Goal: Task Accomplishment & Management: Manage account settings

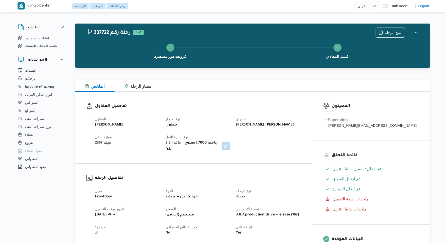
select select "ar"
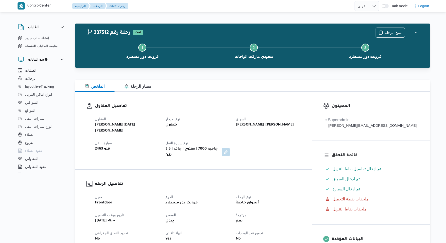
select select "ar"
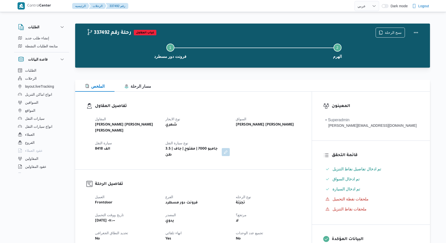
select select "ar"
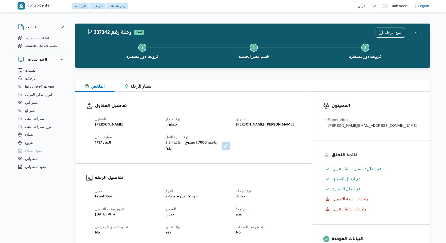
select select "ar"
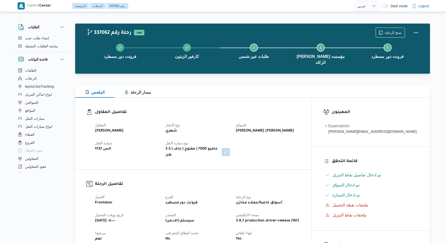
select select "ar"
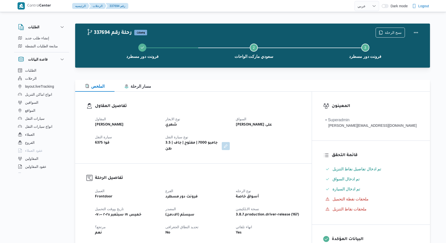
select select "ar"
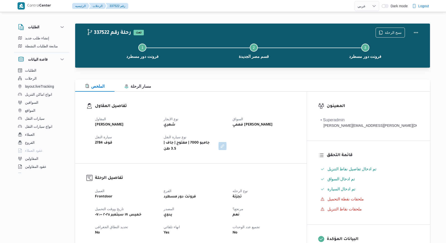
select select "ar"
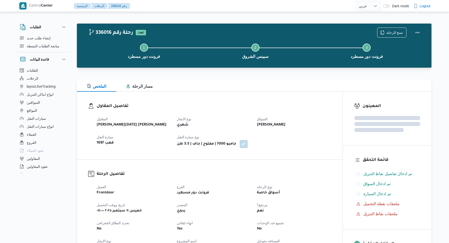
select select "ar"
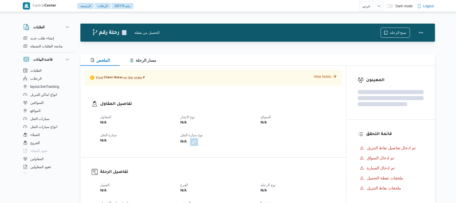
select select "ar"
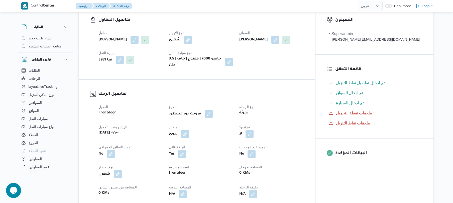
scroll to position [160, 0]
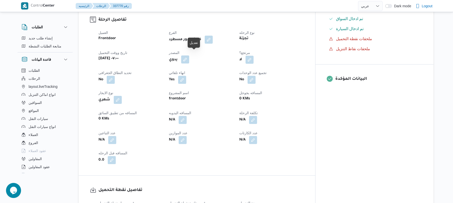
click at [189, 55] on button "button" at bounding box center [185, 59] width 8 height 8
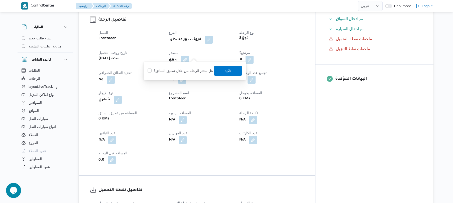
click at [192, 73] on label "هل ستتم الرحله من خلال تطبيق السائق؟" at bounding box center [179, 71] width 65 height 6
checkbox input "true"
click at [226, 73] on span "تاكيد" at bounding box center [228, 70] width 7 height 6
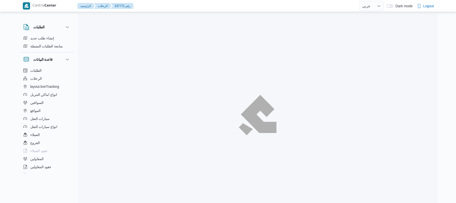
select select "ar"
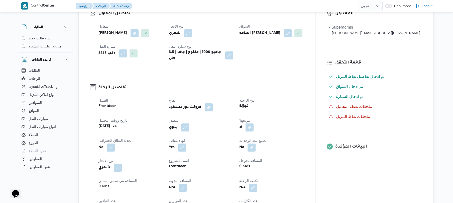
scroll to position [120, 0]
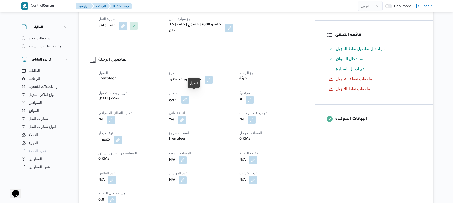
click at [189, 96] on button "button" at bounding box center [185, 99] width 8 height 8
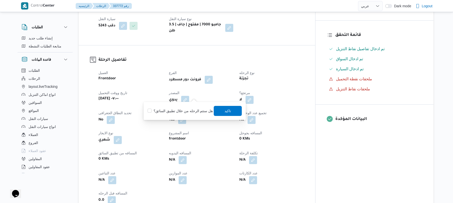
click at [183, 112] on label "هل ستتم الرحله من خلال تطبيق السائق؟" at bounding box center [179, 111] width 65 height 6
checkbox input "true"
click at [225, 112] on span "تاكيد" at bounding box center [228, 110] width 7 height 6
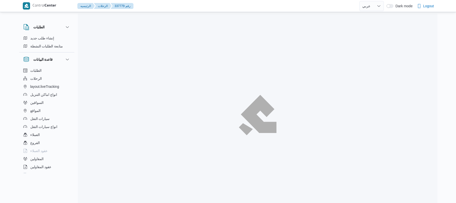
select select "ar"
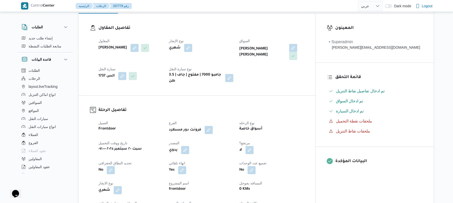
scroll to position [147, 0]
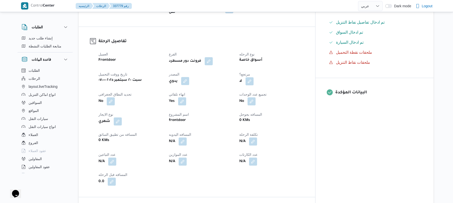
click at [189, 77] on button "button" at bounding box center [185, 81] width 8 height 8
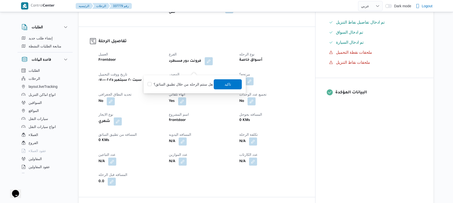
click at [190, 82] on label "هل ستتم الرحله من خلال تطبيق السائق؟" at bounding box center [179, 84] width 65 height 6
checkbox input "true"
click at [226, 87] on span "تاكيد" at bounding box center [228, 84] width 28 height 10
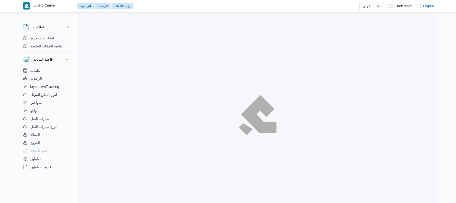
select select "ar"
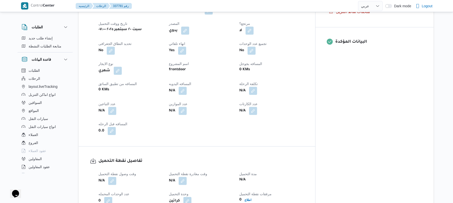
scroll to position [187, 0]
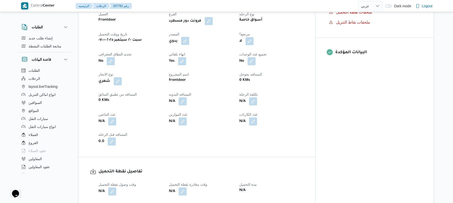
click at [189, 39] on button "button" at bounding box center [185, 41] width 8 height 8
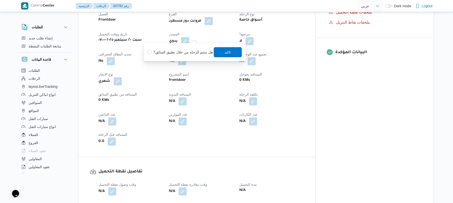
click at [196, 51] on label "هل ستتم الرحله من خلال تطبيق السائق؟" at bounding box center [179, 52] width 65 height 6
checkbox input "true"
click at [232, 54] on span "تاكيد" at bounding box center [228, 52] width 28 height 10
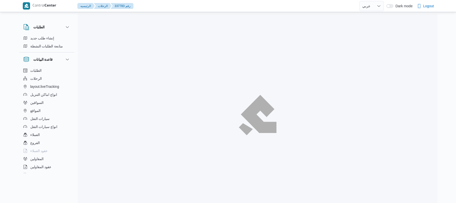
select select "ar"
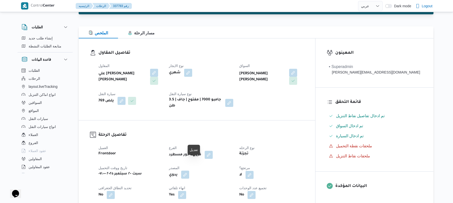
click at [189, 170] on button "button" at bounding box center [185, 174] width 8 height 8
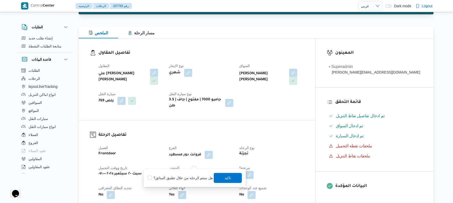
click at [200, 176] on label "هل ستتم الرحله من خلال تطبيق السائق؟" at bounding box center [179, 178] width 65 height 6
checkbox input "true"
click at [225, 176] on span "تاكيد" at bounding box center [228, 177] width 7 height 6
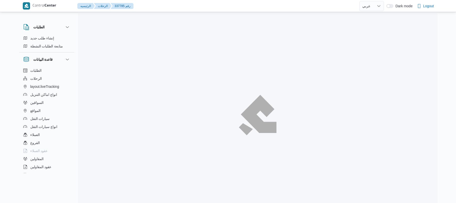
select select "ar"
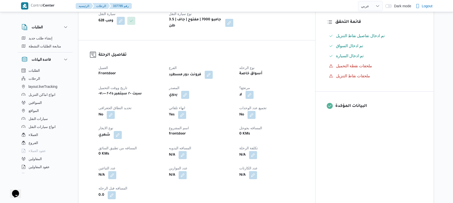
scroll to position [133, 0]
click at [189, 90] on button "button" at bounding box center [185, 94] width 8 height 8
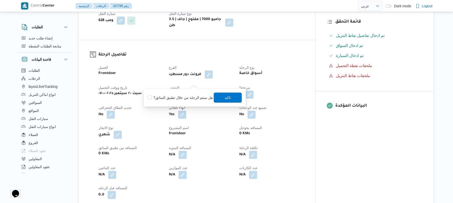
click at [176, 95] on label "هل ستتم الرحله من خلال تطبيق السائق؟" at bounding box center [179, 97] width 65 height 6
checkbox input "true"
click at [222, 99] on span "تاكيد" at bounding box center [228, 97] width 28 height 10
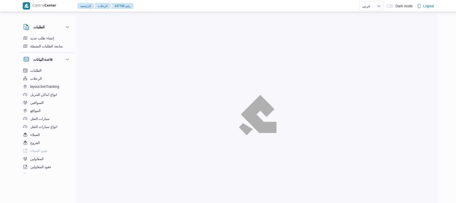
select select "ar"
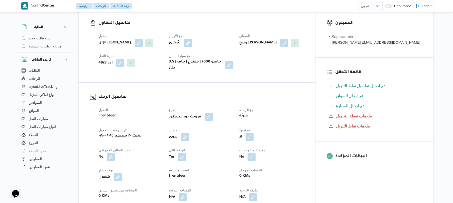
scroll to position [93, 0]
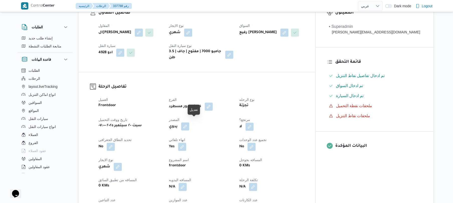
click at [189, 122] on button "button" at bounding box center [185, 126] width 8 height 8
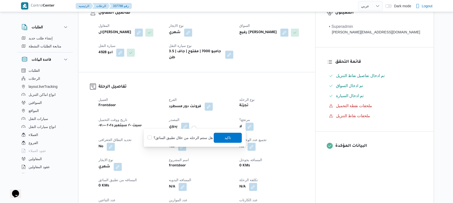
click at [191, 138] on label "هل ستتم الرحله من خلال تطبيق السائق؟" at bounding box center [179, 137] width 65 height 6
checkbox input "true"
click at [226, 136] on span "تاكيد" at bounding box center [228, 137] width 7 height 6
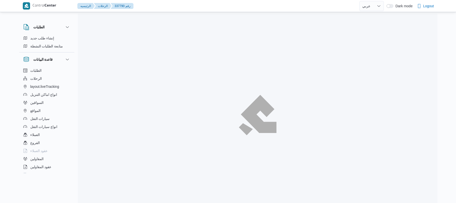
select select "ar"
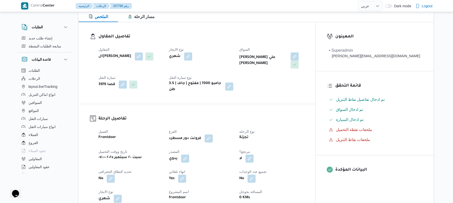
scroll to position [80, 0]
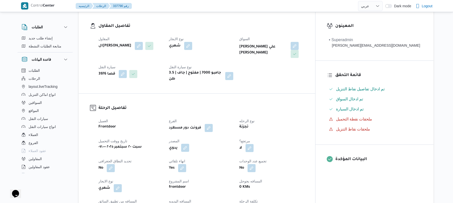
click at [189, 143] on button "button" at bounding box center [185, 147] width 8 height 8
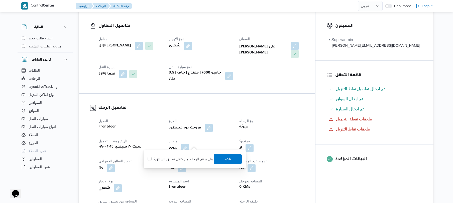
click at [181, 161] on label "هل ستتم الرحله من خلال تطبيق السائق؟" at bounding box center [179, 159] width 65 height 6
checkbox input "true"
click at [226, 159] on span "تاكيد" at bounding box center [228, 158] width 7 height 6
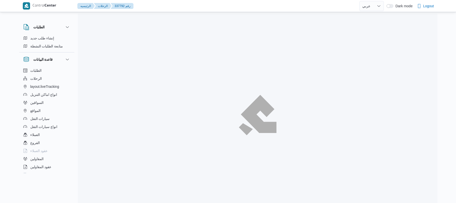
select select "ar"
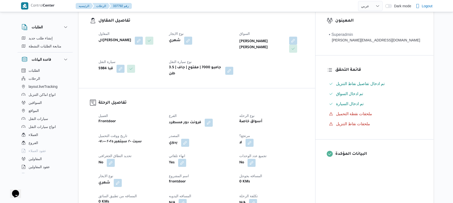
scroll to position [160, 0]
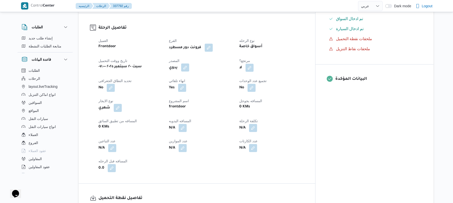
click at [189, 65] on button "button" at bounding box center [185, 67] width 8 height 8
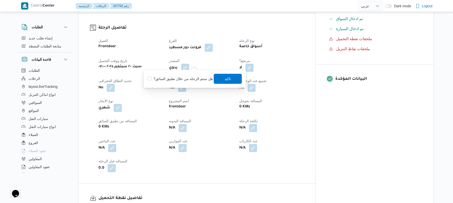
click at [185, 77] on label "هل ستتم الرحله من خلال تطبيق السائق؟" at bounding box center [179, 79] width 65 height 6
checkbox input "true"
click at [229, 79] on span "تاكيد" at bounding box center [228, 78] width 7 height 6
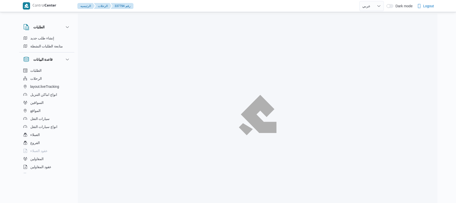
select select "ar"
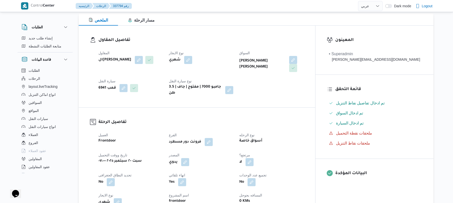
scroll to position [67, 0]
click at [189, 157] on button "button" at bounding box center [185, 161] width 8 height 8
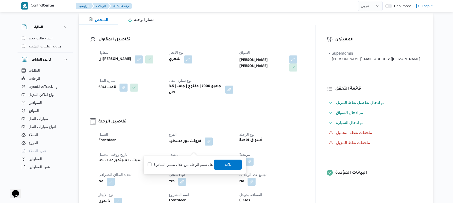
click at [179, 163] on label "هل ستتم الرحله من خلال تطبيق السائق؟" at bounding box center [179, 164] width 65 height 6
checkbox input "true"
click at [228, 162] on span "تاكيد" at bounding box center [228, 164] width 7 height 6
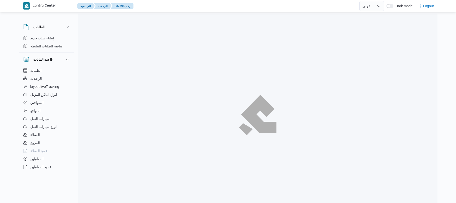
select select "ar"
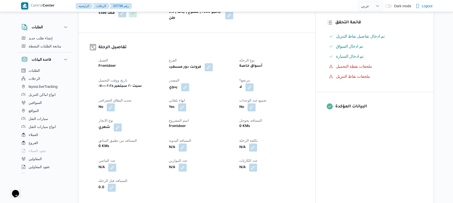
scroll to position [133, 0]
click at [189, 82] on button "button" at bounding box center [185, 86] width 8 height 8
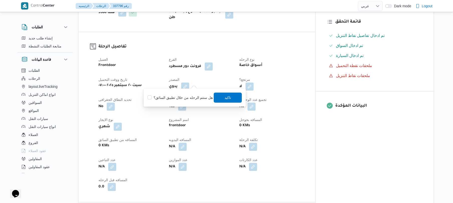
click at [194, 96] on label "هل ستتم الرحله من خلال تطبيق السائق؟" at bounding box center [179, 97] width 65 height 6
checkbox input "true"
click at [225, 98] on span "تاكيد" at bounding box center [228, 97] width 7 height 6
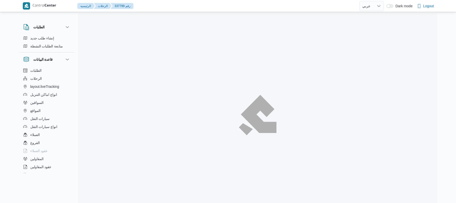
select select "ar"
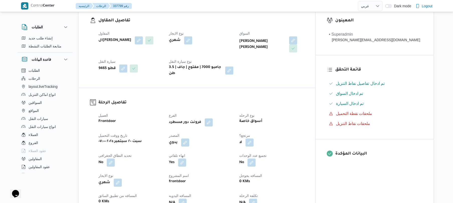
scroll to position [147, 0]
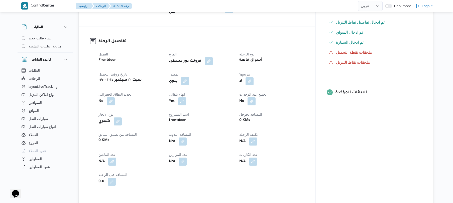
click at [189, 77] on button "button" at bounding box center [185, 81] width 8 height 8
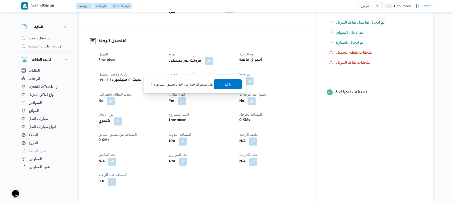
click at [184, 80] on div "هل ستتم الرحله من خلال تطبيق السائق؟ تاكيد" at bounding box center [194, 84] width 95 height 11
click at [180, 85] on label "هل ستتم الرحله من خلال تطبيق السائق؟" at bounding box center [179, 84] width 65 height 6
checkbox input "true"
click at [219, 83] on span "تاكيد" at bounding box center [228, 84] width 28 height 10
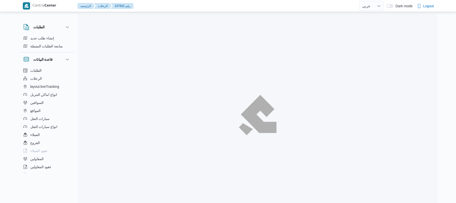
select select "ar"
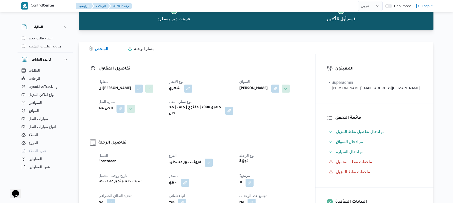
scroll to position [53, 0]
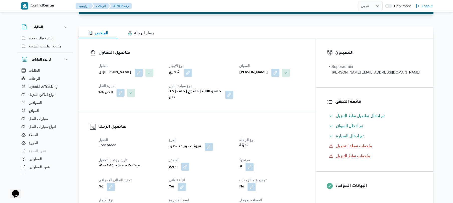
click at [189, 162] on button "button" at bounding box center [185, 166] width 8 height 8
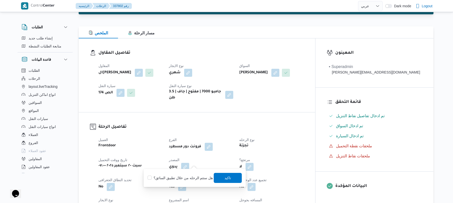
click at [180, 176] on label "هل ستتم الرحله من خلال تطبيق السائق؟" at bounding box center [179, 178] width 65 height 6
checkbox input "true"
click at [225, 178] on span "تاكيد" at bounding box center [228, 177] width 7 height 6
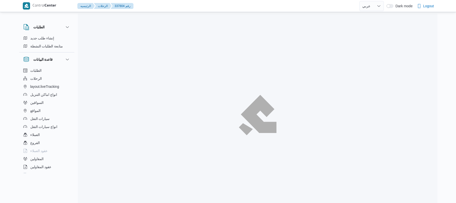
select select "ar"
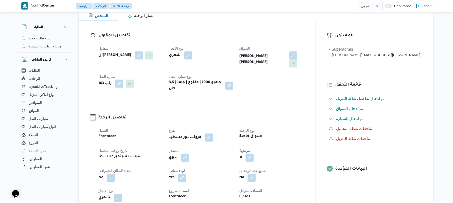
scroll to position [133, 0]
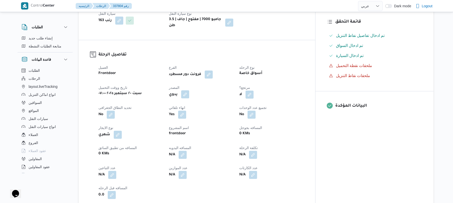
click at [189, 90] on button "button" at bounding box center [185, 94] width 8 height 8
click at [182, 104] on label "هل ستتم الرحله من خلال تطبيق السائق؟" at bounding box center [179, 105] width 65 height 6
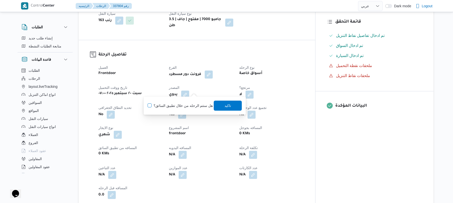
checkbox input "true"
click at [228, 105] on span "تاكيد" at bounding box center [228, 105] width 7 height 6
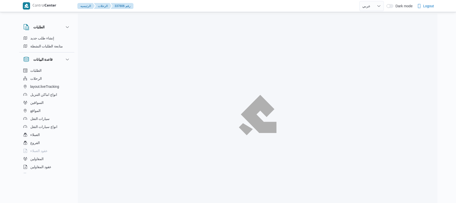
select select "ar"
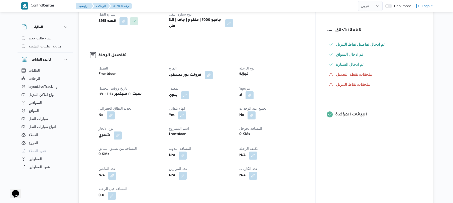
scroll to position [133, 0]
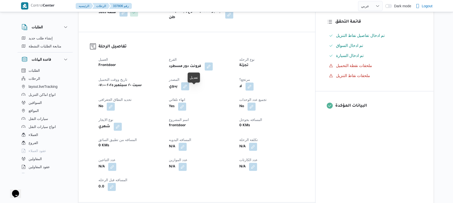
click at [189, 90] on button "button" at bounding box center [185, 86] width 8 height 8
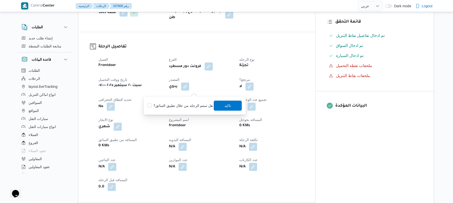
click at [188, 105] on label "هل ستتم الرحله من خلال تطبيق السائق؟" at bounding box center [179, 105] width 65 height 6
checkbox input "true"
click at [230, 107] on span "تاكيد" at bounding box center [228, 105] width 28 height 10
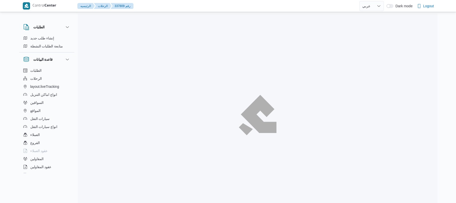
select select "ar"
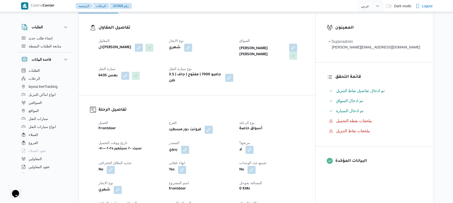
scroll to position [107, 0]
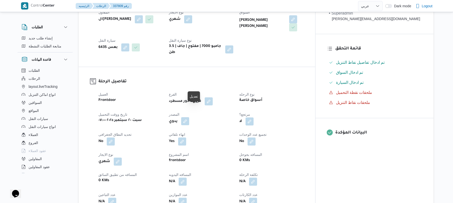
click at [189, 117] on button "button" at bounding box center [185, 121] width 8 height 8
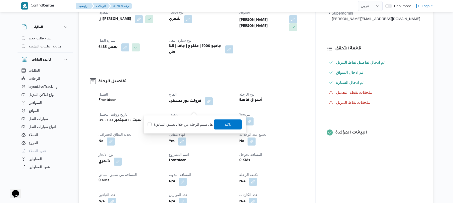
click at [186, 123] on label "هل ستتم الرحله من خلال تطبيق السائق؟" at bounding box center [179, 124] width 65 height 6
checkbox input "true"
click at [227, 124] on span "تاكيد" at bounding box center [228, 124] width 7 height 6
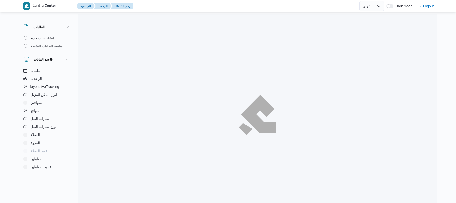
select select "ar"
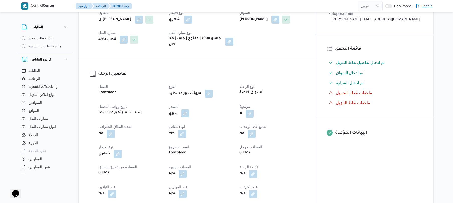
click at [189, 117] on button "button" at bounding box center [185, 113] width 8 height 8
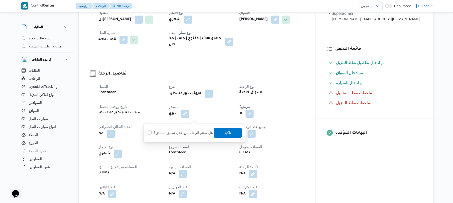
click at [187, 133] on label "هل ستتم الرحله من خلال تطبيق السائق؟" at bounding box center [179, 132] width 65 height 6
checkbox input "true"
click at [227, 131] on span "تاكيد" at bounding box center [228, 132] width 7 height 6
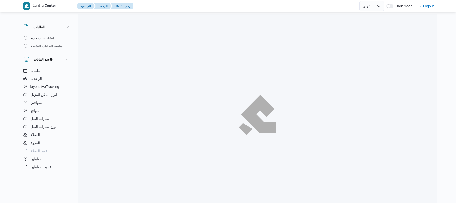
select select "ar"
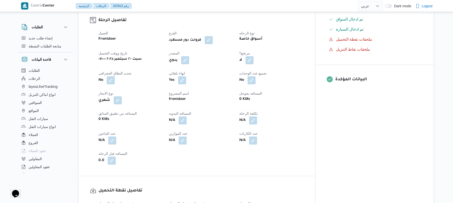
scroll to position [160, 0]
click at [189, 55] on button "button" at bounding box center [185, 59] width 8 height 8
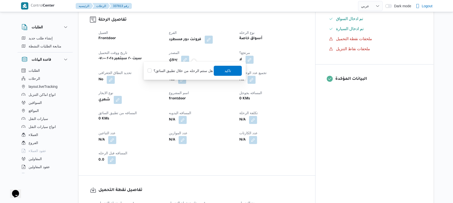
click at [188, 70] on label "هل ستتم الرحله من خلال تطبيق السائق؟" at bounding box center [179, 71] width 65 height 6
checkbox input "true"
click at [219, 70] on span "تاكيد" at bounding box center [228, 70] width 28 height 10
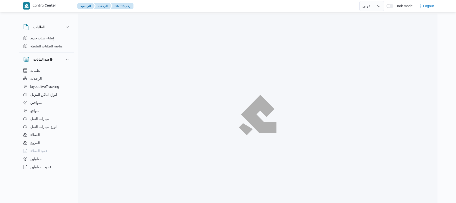
select select "ar"
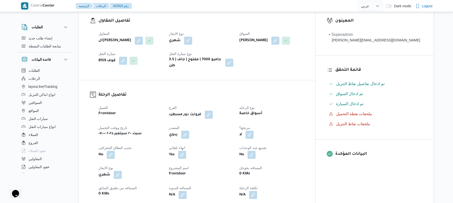
scroll to position [120, 0]
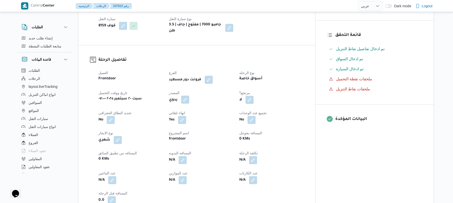
click at [189, 98] on button "button" at bounding box center [185, 99] width 8 height 8
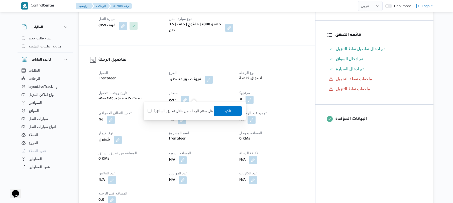
click at [188, 111] on label "هل ستتم الرحله من خلال تطبيق السائق؟" at bounding box center [179, 111] width 65 height 6
checkbox input "true"
click at [235, 111] on span "تاكيد" at bounding box center [228, 110] width 28 height 10
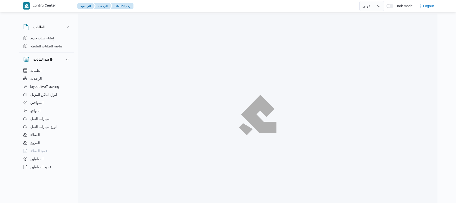
select select "ar"
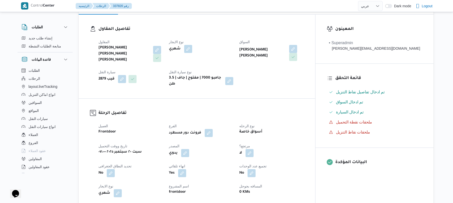
scroll to position [147, 0]
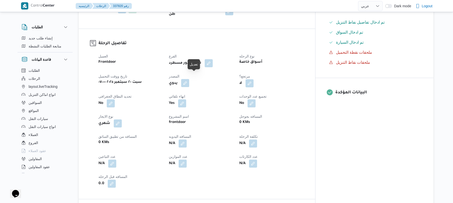
click at [189, 79] on button "button" at bounding box center [185, 83] width 8 height 8
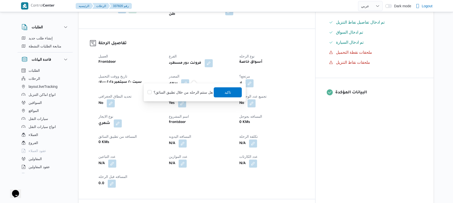
click at [187, 92] on label "هل ستتم الرحله من خلال تطبيق السائق؟" at bounding box center [179, 92] width 65 height 6
checkbox input "true"
click at [228, 91] on span "تاكيد" at bounding box center [228, 92] width 7 height 6
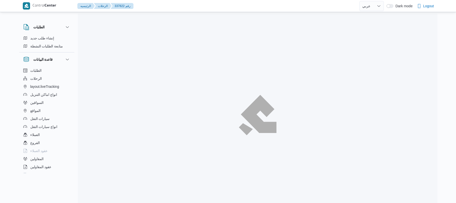
select select "ar"
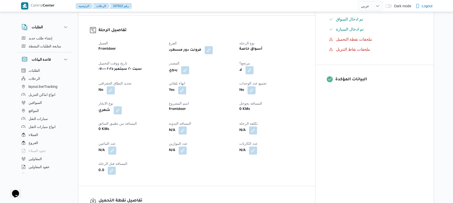
scroll to position [160, 0]
click at [189, 65] on button "button" at bounding box center [185, 69] width 8 height 8
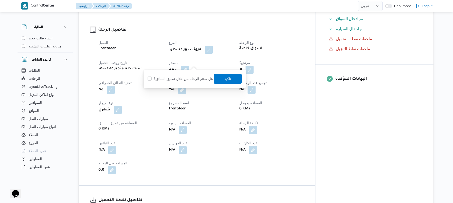
click at [190, 79] on label "هل ستتم الرحله من خلال تطبيق السائق؟" at bounding box center [179, 79] width 65 height 6
checkbox input "true"
click at [230, 80] on span "تاكيد" at bounding box center [228, 78] width 28 height 10
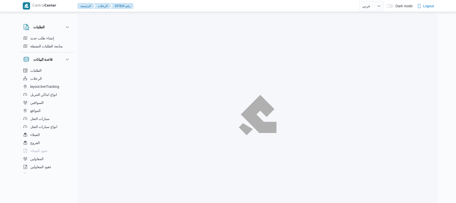
select select "ar"
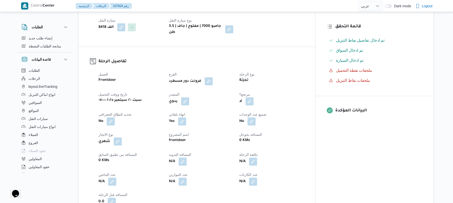
scroll to position [133, 0]
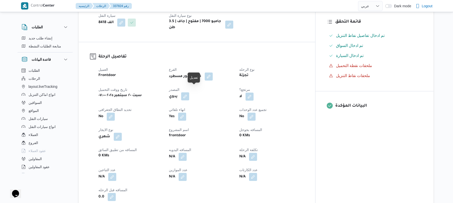
click at [189, 92] on button "button" at bounding box center [185, 96] width 8 height 8
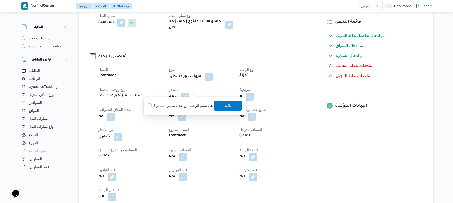
click at [185, 108] on label "هل ستتم الرحله من خلال تطبيق السائق؟" at bounding box center [179, 105] width 65 height 6
checkbox input "true"
click at [230, 107] on span "تاكيد" at bounding box center [228, 105] width 28 height 10
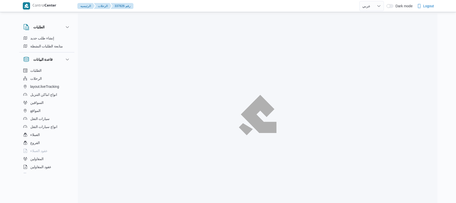
select select "ar"
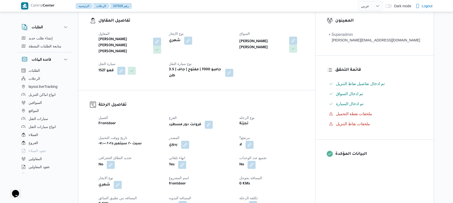
scroll to position [147, 0]
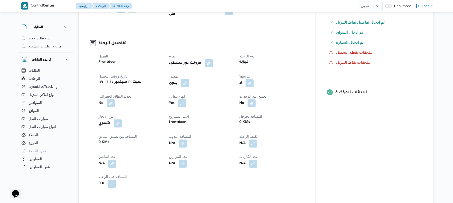
click at [189, 79] on button "button" at bounding box center [185, 83] width 8 height 8
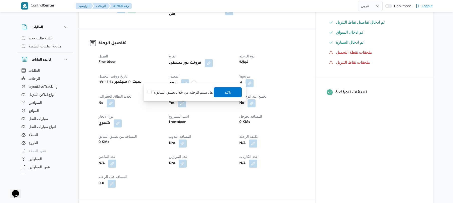
click at [183, 90] on label "هل ستتم الرحله من خلال تطبيق السائق؟" at bounding box center [179, 92] width 65 height 6
checkbox input "true"
click at [235, 92] on span "تاكيد" at bounding box center [228, 92] width 28 height 10
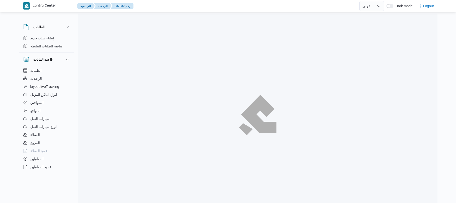
select select "ar"
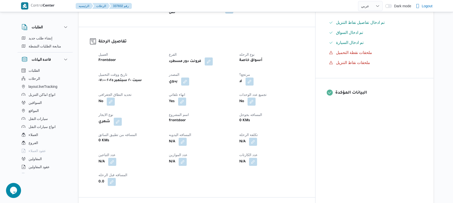
scroll to position [160, 0]
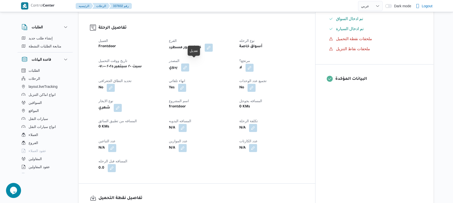
click at [189, 64] on button "button" at bounding box center [185, 67] width 8 height 8
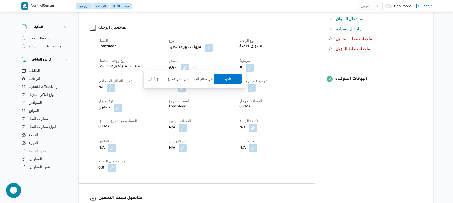
click at [185, 82] on div "هل ستتم الرحله من خلال تطبيق السائق؟ تاكيد" at bounding box center [194, 78] width 95 height 11
click at [186, 80] on label "هل ستتم الرحله من خلال تطبيق السائق؟" at bounding box center [179, 79] width 65 height 6
checkbox input "true"
click at [225, 79] on span "تاكيد" at bounding box center [228, 78] width 7 height 6
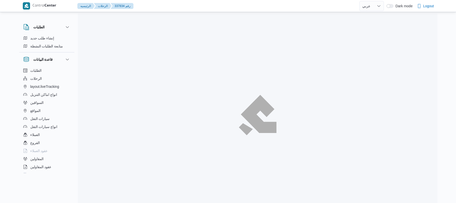
select select "ar"
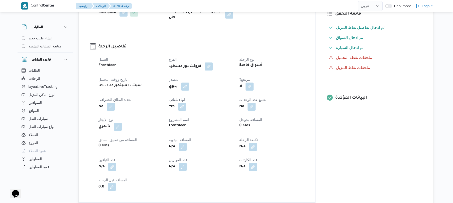
scroll to position [160, 0]
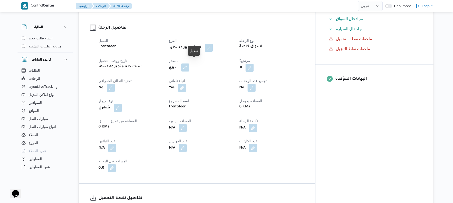
click at [189, 63] on button "button" at bounding box center [185, 67] width 8 height 8
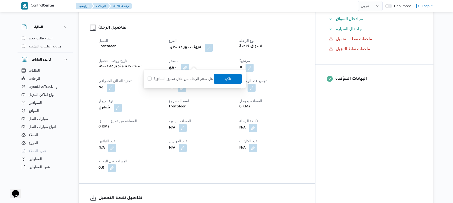
click at [191, 77] on label "هل ستتم الرحله من خلال تطبيق السائق؟" at bounding box center [179, 79] width 65 height 6
checkbox input "true"
click at [231, 78] on span "تاكيد" at bounding box center [228, 78] width 28 height 10
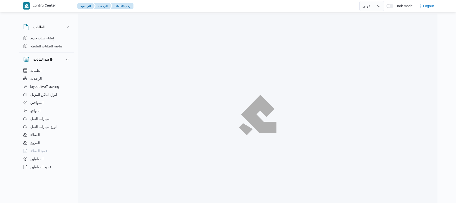
select select "ar"
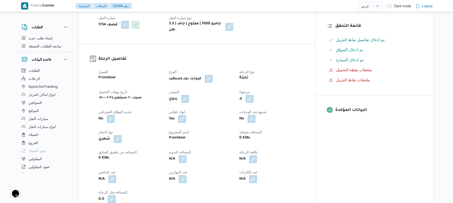
scroll to position [133, 0]
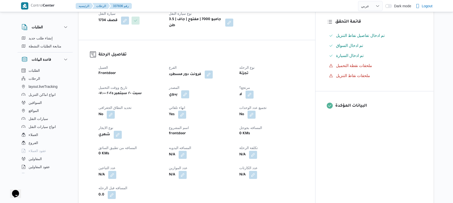
click at [189, 90] on button "button" at bounding box center [185, 94] width 8 height 8
click at [189, 108] on label "هل ستتم الرحله من خلال تطبيق السائق؟" at bounding box center [179, 105] width 65 height 6
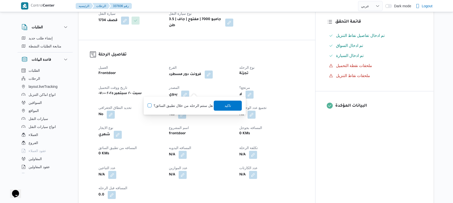
checkbox input "true"
click at [240, 106] on span "تاكيد" at bounding box center [228, 105] width 28 height 10
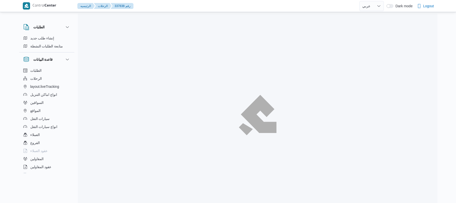
select select "ar"
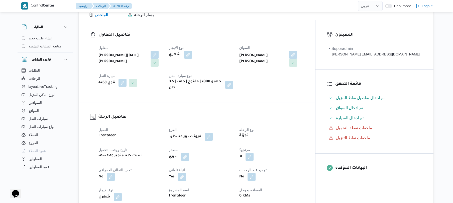
scroll to position [147, 0]
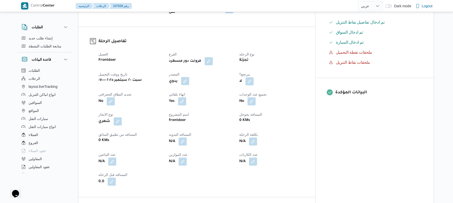
click at [189, 77] on button "button" at bounding box center [185, 81] width 8 height 8
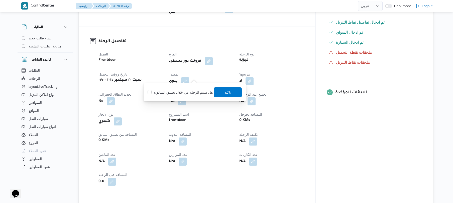
click at [195, 92] on label "هل ستتم الرحله من خلال تطبيق السائق؟" at bounding box center [179, 92] width 65 height 6
checkbox input "true"
click at [219, 94] on span "تاكيد" at bounding box center [228, 92] width 28 height 10
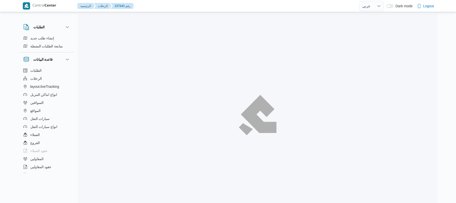
select select "ar"
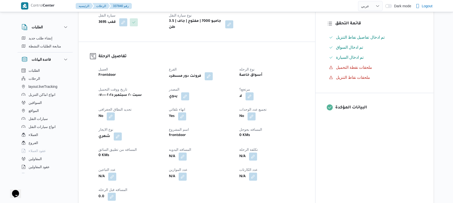
scroll to position [160, 0]
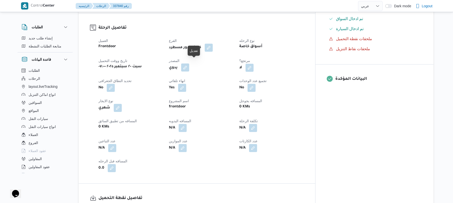
click at [189, 64] on button "button" at bounding box center [185, 67] width 8 height 8
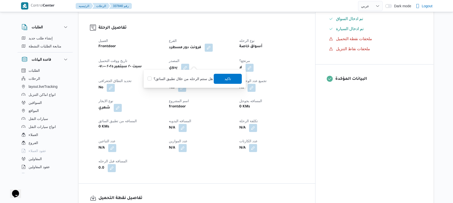
click at [193, 81] on label "هل ستتم الرحله من خلال تطبيق السائق؟" at bounding box center [179, 79] width 65 height 6
checkbox input "true"
click at [230, 79] on span "تاكيد" at bounding box center [228, 78] width 28 height 10
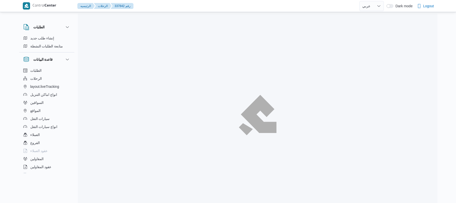
select select "ar"
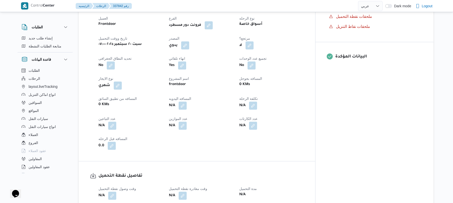
scroll to position [187, 0]
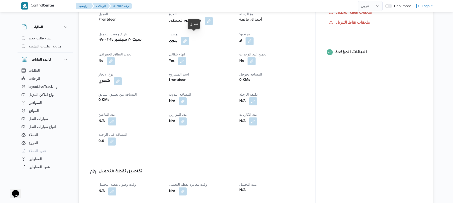
click at [189, 37] on button "button" at bounding box center [185, 41] width 8 height 8
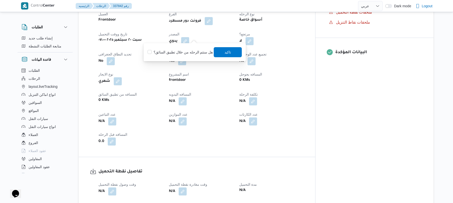
click at [194, 51] on label "هل ستتم الرحله من خلال تطبيق السائق؟" at bounding box center [179, 52] width 65 height 6
checkbox input "true"
click at [224, 55] on span "تاكيد" at bounding box center [228, 52] width 28 height 10
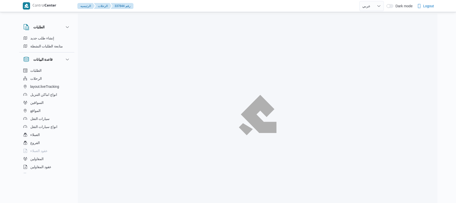
select select "ar"
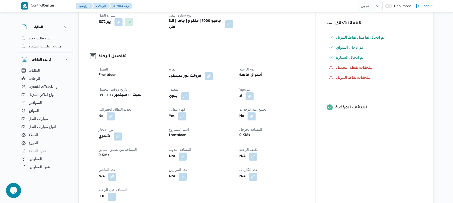
scroll to position [133, 0]
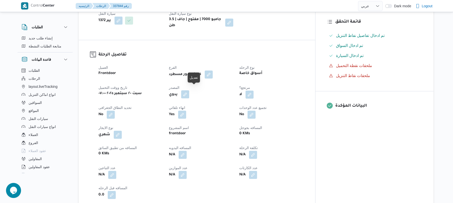
click at [189, 92] on button "button" at bounding box center [185, 94] width 8 height 8
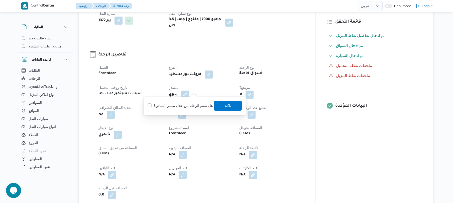
click at [189, 107] on label "هل ستتم الرحله من خلال تطبيق السائق؟" at bounding box center [179, 105] width 65 height 6
checkbox input "true"
click at [229, 109] on span "تاكيد" at bounding box center [228, 105] width 28 height 10
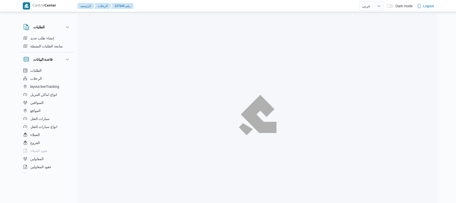
select select "ar"
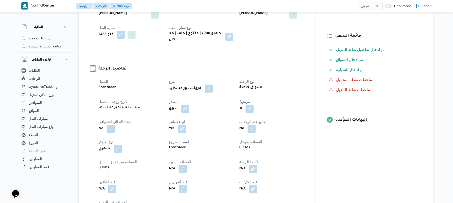
scroll to position [120, 0]
click at [189, 103] on button "button" at bounding box center [185, 107] width 8 height 8
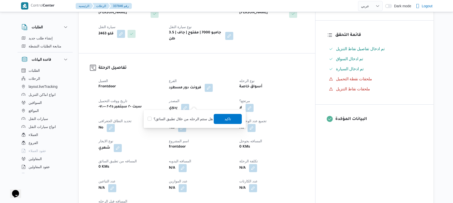
click at [188, 120] on label "هل ستتم الرحله من خلال تطبيق السائق؟" at bounding box center [179, 119] width 65 height 6
checkbox input "true"
click at [230, 120] on span "تاكيد" at bounding box center [228, 118] width 28 height 10
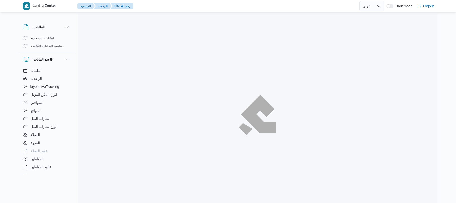
select select "ar"
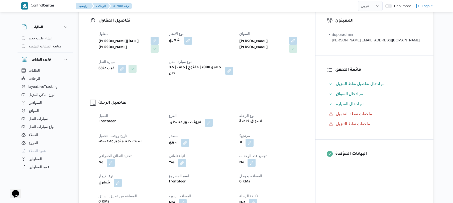
scroll to position [147, 0]
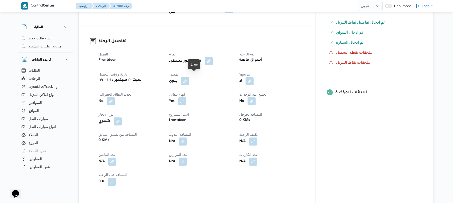
click at [189, 77] on button "button" at bounding box center [185, 81] width 8 height 8
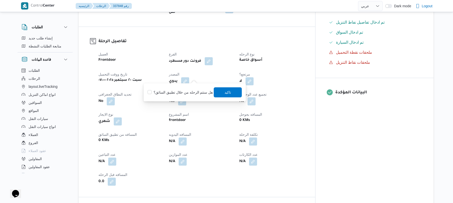
click at [192, 93] on label "هل ستتم الرحله من خلال تطبيق السائق؟" at bounding box center [179, 92] width 65 height 6
checkbox input "true"
click at [225, 94] on span "تاكيد" at bounding box center [228, 92] width 7 height 6
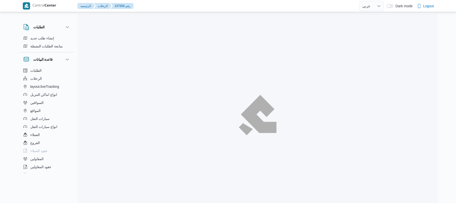
select select "ar"
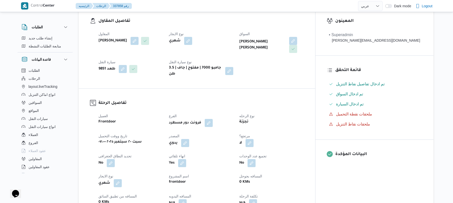
scroll to position [160, 0]
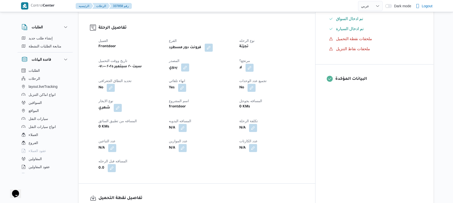
click at [189, 65] on button "button" at bounding box center [185, 67] width 8 height 8
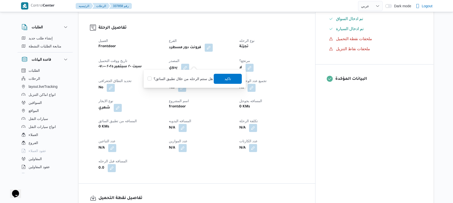
click at [193, 79] on label "هل ستتم الرحله من خلال تطبيق السائق؟" at bounding box center [179, 79] width 65 height 6
checkbox input "true"
click at [231, 78] on span "تاكيد" at bounding box center [228, 78] width 28 height 10
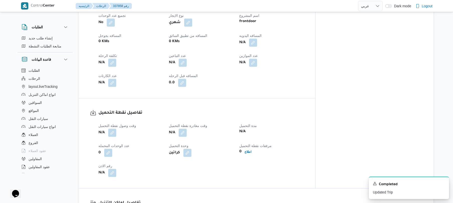
scroll to position [267, 0]
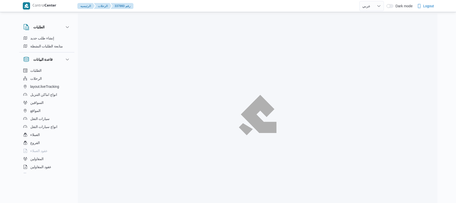
select select "ar"
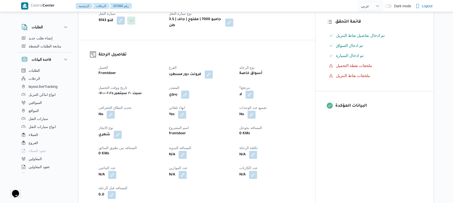
scroll to position [147, 0]
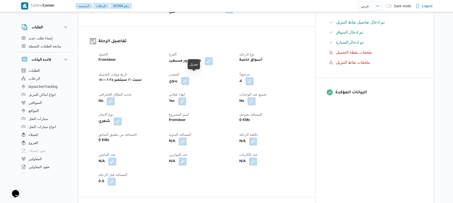
click at [189, 77] on button "button" at bounding box center [185, 81] width 8 height 8
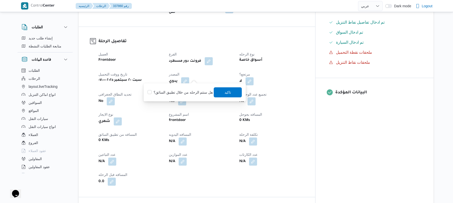
click at [186, 92] on label "هل ستتم الرحله من خلال تطبيق السائق؟" at bounding box center [179, 92] width 65 height 6
checkbox input "true"
click at [225, 95] on span "تاكيد" at bounding box center [228, 92] width 28 height 10
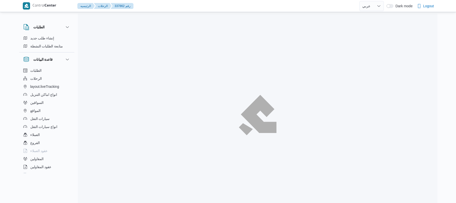
select select "ar"
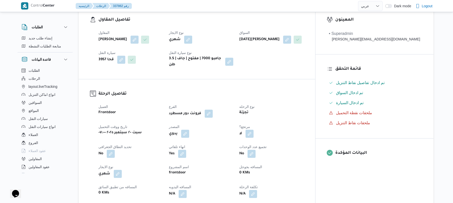
scroll to position [147, 0]
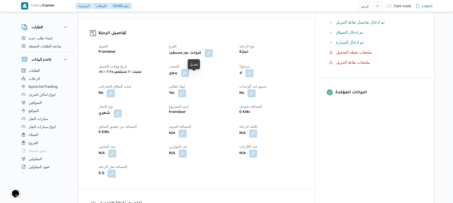
click at [189, 77] on button "button" at bounding box center [185, 73] width 8 height 8
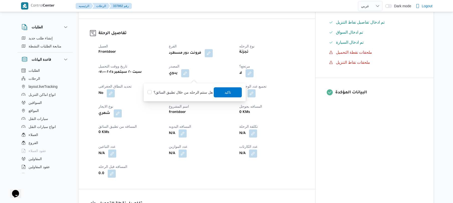
click at [189, 93] on label "هل ستتم الرحله من خلال تطبيق السائق؟" at bounding box center [179, 92] width 65 height 6
checkbox input "true"
click at [231, 94] on span "تاكيد" at bounding box center [228, 92] width 28 height 10
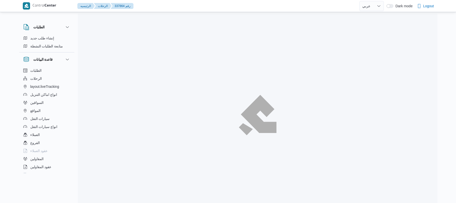
select select "ar"
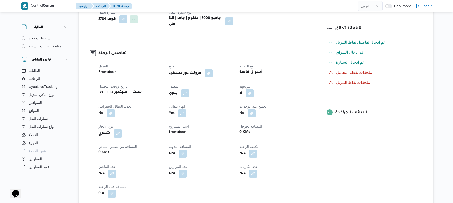
scroll to position [133, 0]
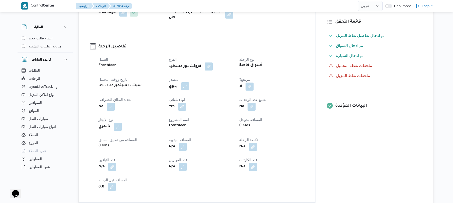
click at [189, 89] on button "button" at bounding box center [185, 86] width 8 height 8
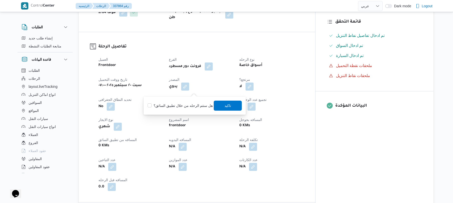
click at [191, 104] on label "هل ستتم الرحله من خلال تطبيق السائق؟" at bounding box center [179, 105] width 65 height 6
checkbox input "true"
click at [219, 104] on span "تاكيد" at bounding box center [228, 105] width 28 height 10
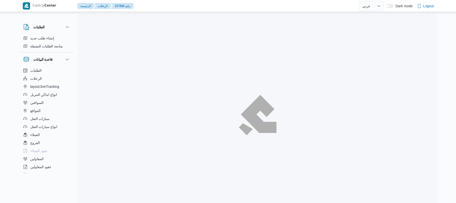
select select "ar"
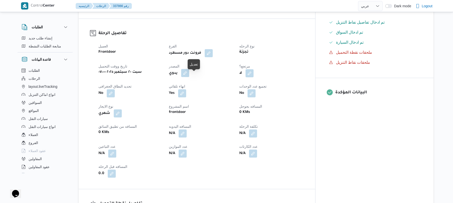
click at [189, 77] on button "button" at bounding box center [185, 73] width 8 height 8
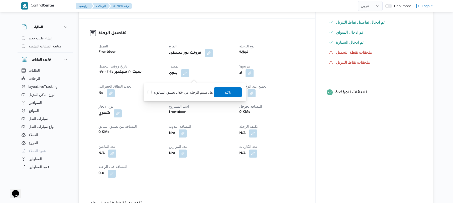
click at [194, 88] on div "هل ستتم الرحله من خلال تطبيق السائق؟ تاكيد" at bounding box center [194, 92] width 95 height 11
click at [193, 91] on label "هل ستتم الرحله من خلال تطبيق السائق؟" at bounding box center [179, 92] width 65 height 6
checkbox input "true"
click at [226, 94] on span "تاكيد" at bounding box center [228, 92] width 7 height 6
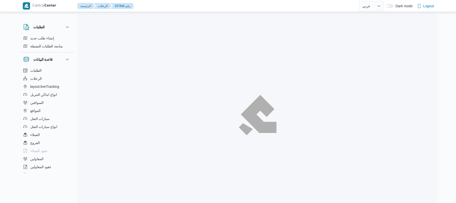
select select "ar"
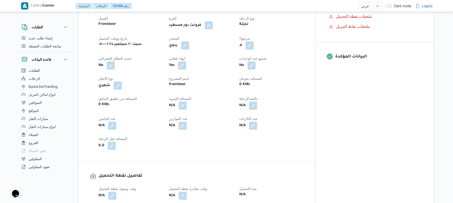
scroll to position [187, 0]
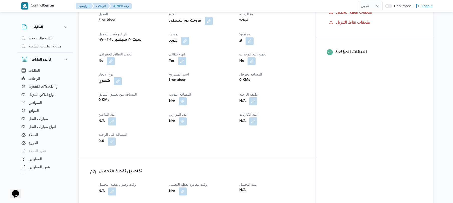
click at [189, 37] on button "button" at bounding box center [185, 41] width 8 height 8
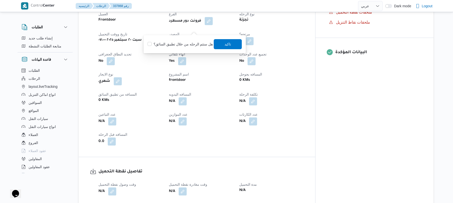
click at [191, 41] on label "هل ستتم الرحله من خلال تطبيق السائق؟" at bounding box center [179, 44] width 65 height 6
checkbox input "true"
click at [234, 45] on span "تاكيد" at bounding box center [228, 44] width 28 height 10
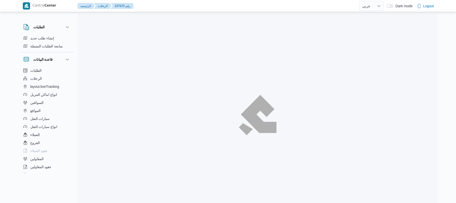
select select "ar"
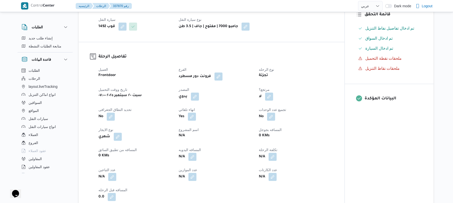
scroll to position [147, 0]
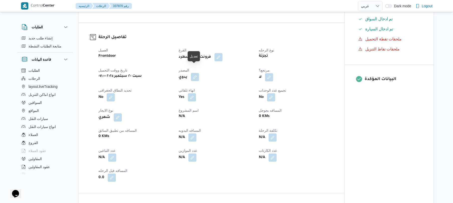
click at [195, 73] on button "button" at bounding box center [195, 77] width 8 height 8
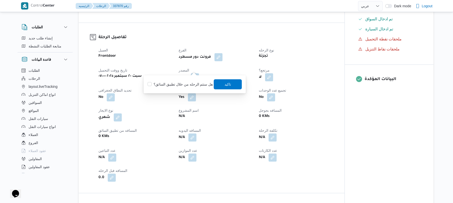
click at [182, 84] on label "هل ستتم الرحله من خلال تطبيق السائق؟" at bounding box center [179, 84] width 65 height 6
checkbox input "true"
click at [228, 85] on span "تاكيد" at bounding box center [228, 84] width 7 height 6
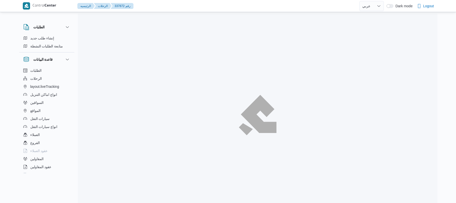
select select "ar"
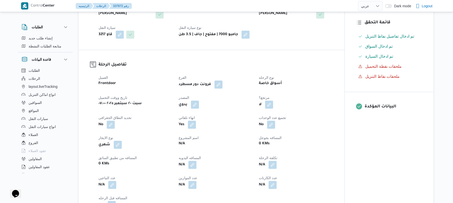
scroll to position [120, 0]
click at [194, 99] on button "button" at bounding box center [195, 103] width 8 height 8
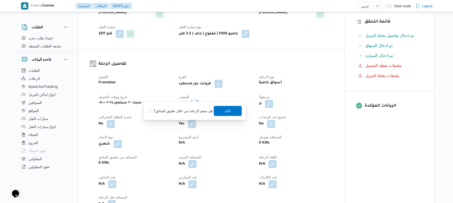
click at [189, 111] on label "هل ستتم الرحله من خلال تطبيق السائق؟" at bounding box center [179, 111] width 65 height 6
checkbox input "true"
click at [226, 110] on span "تاكيد" at bounding box center [228, 110] width 7 height 6
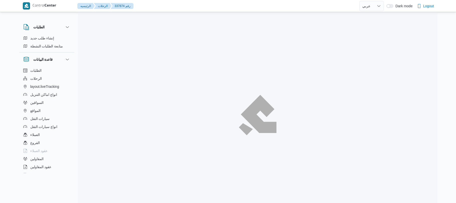
select select "ar"
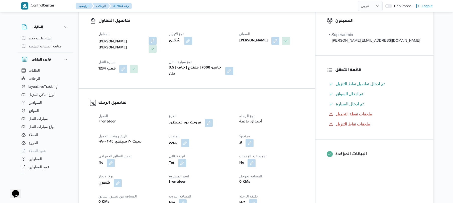
scroll to position [160, 0]
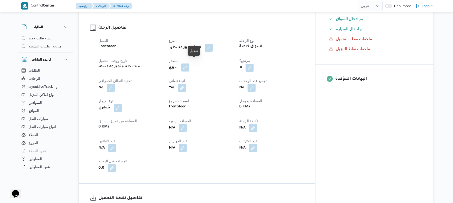
click at [189, 64] on button "button" at bounding box center [185, 67] width 8 height 8
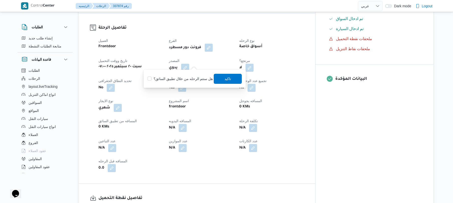
click at [188, 77] on label "هل ستتم الرحله من خلال تطبيق السائق؟" at bounding box center [179, 79] width 65 height 6
checkbox input "true"
click at [225, 77] on span "تاكيد" at bounding box center [228, 78] width 7 height 6
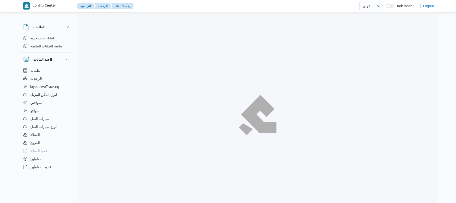
select select "ar"
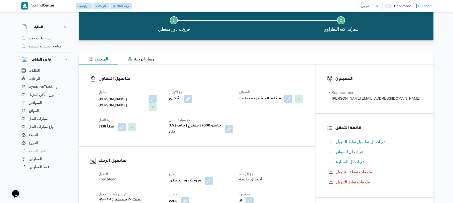
scroll to position [107, 0]
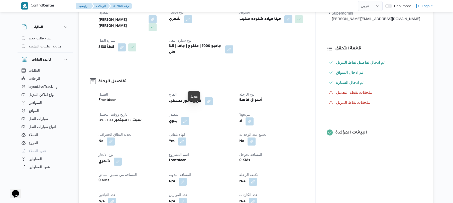
click at [189, 117] on button "button" at bounding box center [185, 121] width 8 height 8
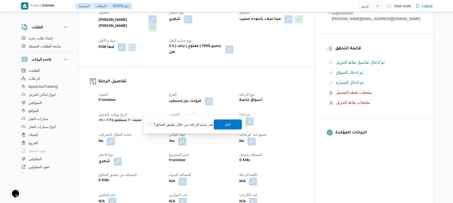
click at [188, 123] on label "هل ستتم الرحله من خلال تطبيق السائق؟" at bounding box center [179, 124] width 65 height 6
checkbox input "true"
click at [225, 124] on span "تاكيد" at bounding box center [228, 124] width 7 height 6
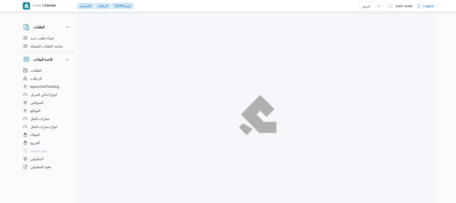
select select "ar"
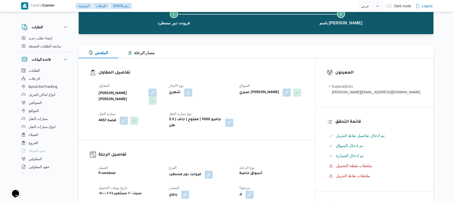
scroll to position [120, 0]
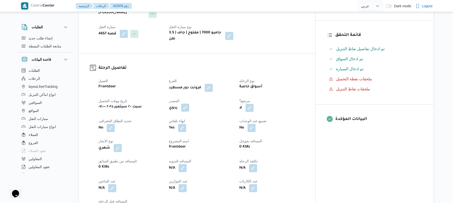
click at [189, 103] on button "button" at bounding box center [185, 107] width 8 height 8
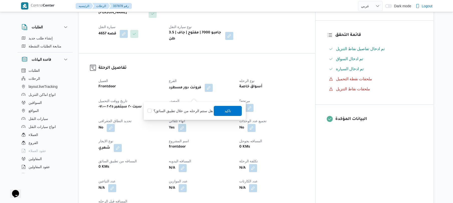
click at [175, 114] on div "هل ستتم الرحله من خلال تطبيق السائق؟ [GEOGRAPHIC_DATA]" at bounding box center [194, 110] width 95 height 11
click at [177, 109] on label "هل ستتم الرحله من خلال تطبيق السائق؟" at bounding box center [179, 111] width 65 height 6
checkbox input "true"
click at [225, 110] on span "تاكيد" at bounding box center [228, 110] width 7 height 6
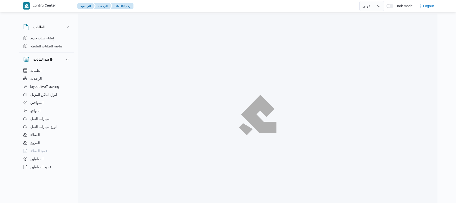
select select "ar"
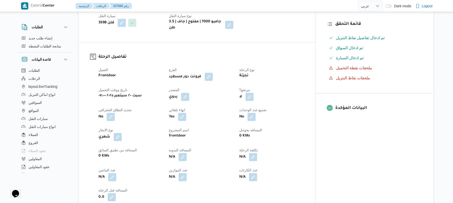
scroll to position [133, 0]
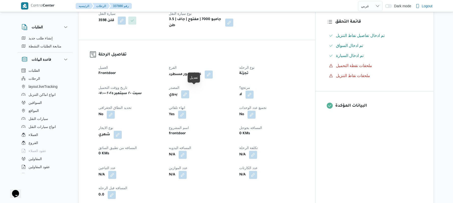
click at [189, 90] on button "button" at bounding box center [185, 94] width 8 height 8
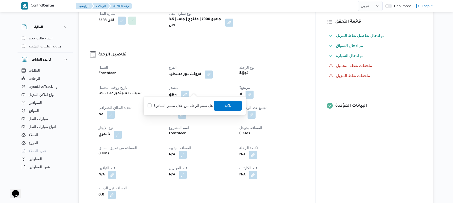
click at [191, 101] on div "هل ستتم الرحله من خلال تطبيق السائق؟ تاكيد" at bounding box center [194, 105] width 95 height 11
click at [192, 107] on label "هل ستتم الرحله من خلال تطبيق السائق؟" at bounding box center [179, 105] width 65 height 6
checkbox input "true"
click at [230, 106] on span "تاكيد" at bounding box center [228, 105] width 28 height 10
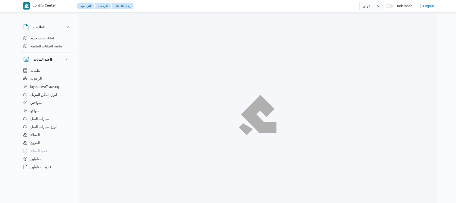
select select "ar"
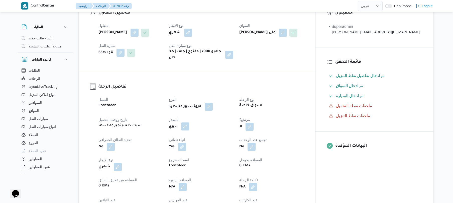
click at [189, 130] on button "button" at bounding box center [185, 126] width 8 height 8
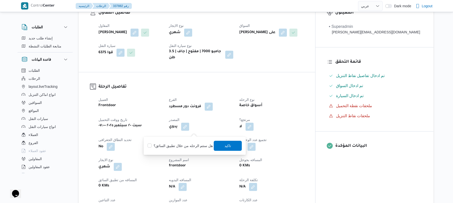
click at [190, 143] on label "هل ستتم الرحله من خلال تطبيق السائق؟" at bounding box center [179, 145] width 65 height 6
checkbox input "true"
click at [216, 144] on span "تاكيد" at bounding box center [228, 145] width 28 height 10
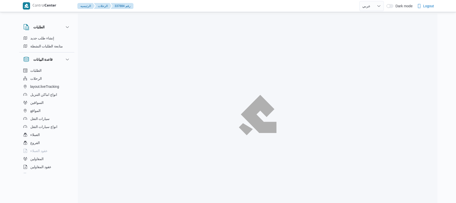
select select "ar"
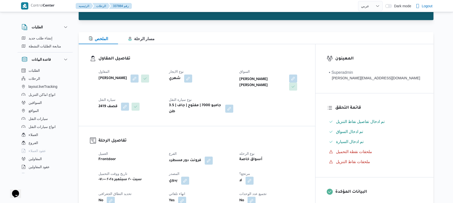
scroll to position [80, 0]
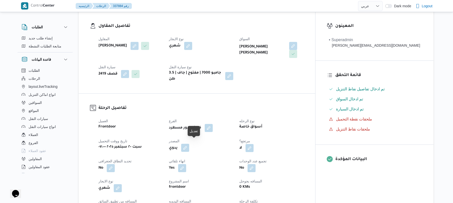
click at [189, 145] on button "button" at bounding box center [185, 147] width 8 height 8
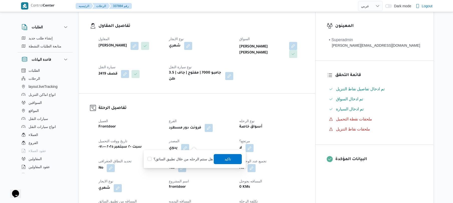
click at [186, 157] on label "هل ستتم الرحله من خلال تطبيق السائق؟" at bounding box center [179, 159] width 65 height 6
checkbox input "true"
click at [228, 159] on span "تاكيد" at bounding box center [228, 158] width 7 height 6
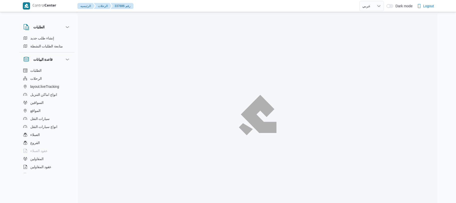
select select "ar"
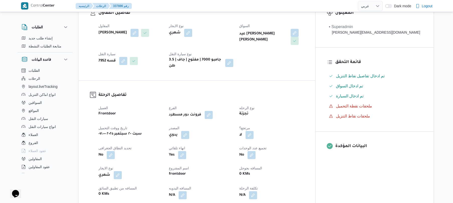
scroll to position [93, 0]
click at [189, 131] on button "button" at bounding box center [185, 134] width 8 height 8
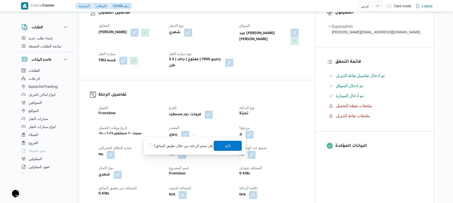
click at [187, 146] on label "هل ستتم الرحله من خلال تطبيق السائق؟" at bounding box center [179, 145] width 65 height 6
checkbox input "true"
click at [225, 146] on span "تاكيد" at bounding box center [228, 145] width 7 height 6
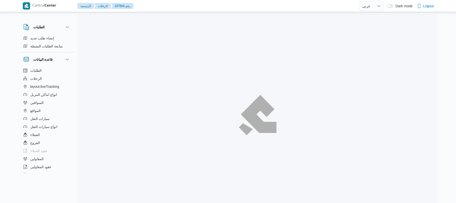
select select "ar"
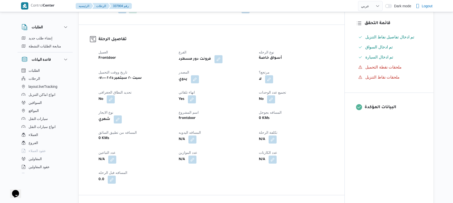
scroll to position [160, 0]
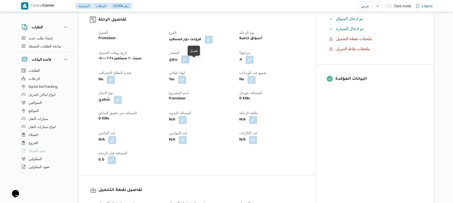
click at [189, 63] on button "button" at bounding box center [185, 59] width 8 height 8
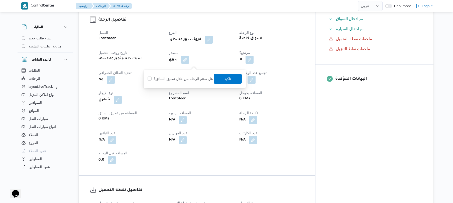
click at [188, 80] on label "هل ستتم الرحله من خلال تطبيق السائق؟" at bounding box center [179, 79] width 65 height 6
checkbox input "true"
click at [220, 78] on span "تاكيد" at bounding box center [228, 78] width 28 height 10
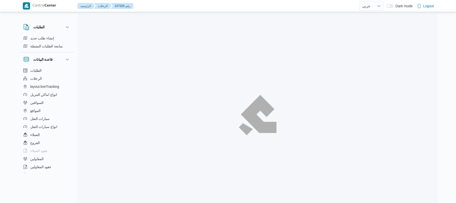
select select "ar"
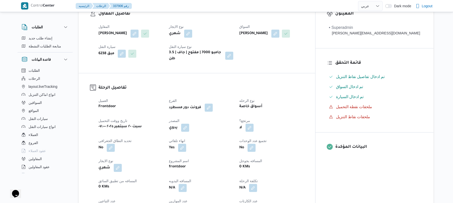
scroll to position [120, 0]
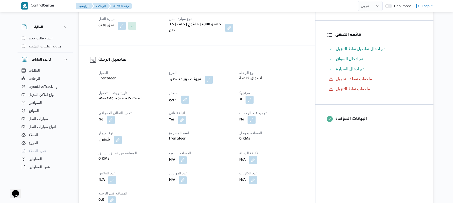
click at [189, 101] on button "button" at bounding box center [185, 99] width 8 height 8
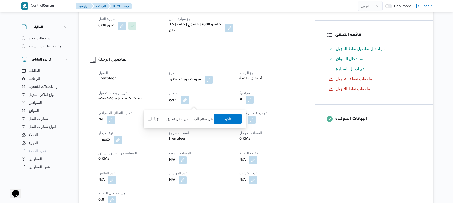
click at [185, 120] on label "هل ستتم الرحله من خلال تطبيق السائق؟" at bounding box center [179, 119] width 65 height 6
checkbox input "true"
click at [220, 118] on span "تاكيد" at bounding box center [228, 118] width 28 height 10
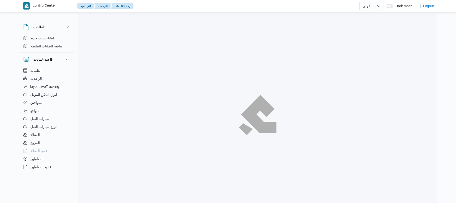
select select "ar"
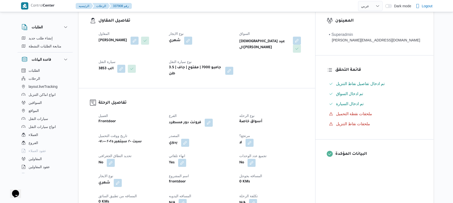
scroll to position [133, 0]
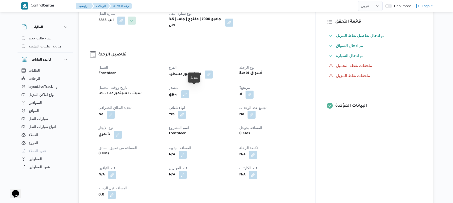
click at [189, 91] on button "button" at bounding box center [185, 94] width 8 height 8
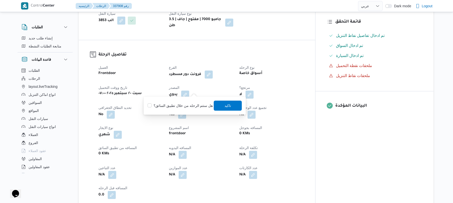
click at [176, 107] on label "هل ستتم الرحله من خلال تطبيق السائق؟" at bounding box center [179, 105] width 65 height 6
checkbox input "true"
click at [230, 108] on span "تاكيد" at bounding box center [228, 105] width 28 height 10
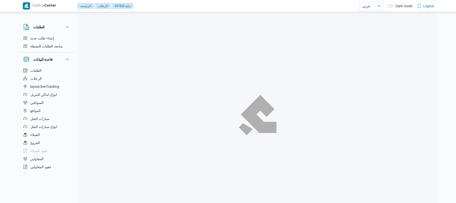
select select "ar"
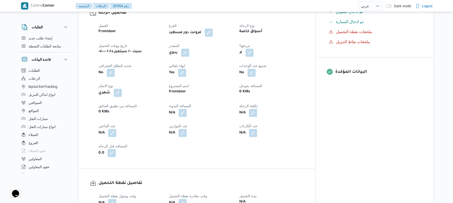
scroll to position [174, 0]
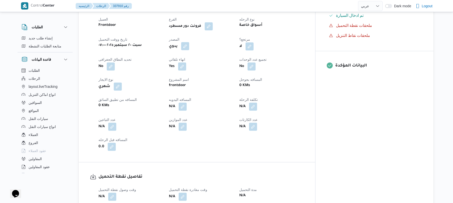
click at [189, 46] on button "button" at bounding box center [185, 46] width 8 height 8
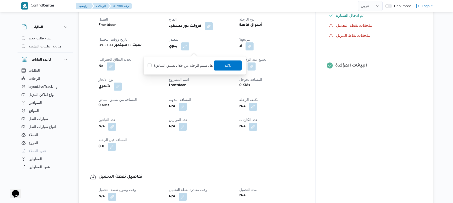
click at [188, 65] on label "هل ستتم الرحله من خلال تطبيق السائق؟" at bounding box center [179, 65] width 65 height 6
checkbox input "true"
click at [227, 64] on span "تاكيد" at bounding box center [228, 65] width 7 height 6
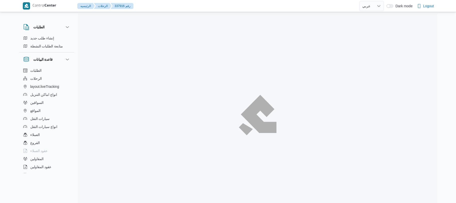
select select "ar"
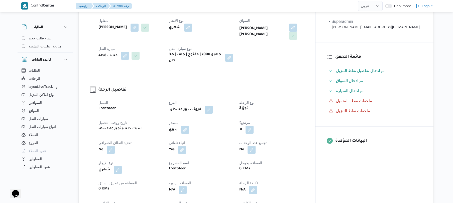
scroll to position [187, 0]
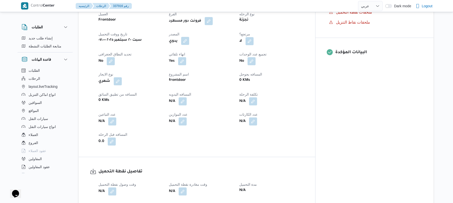
click at [189, 37] on button "button" at bounding box center [185, 41] width 8 height 8
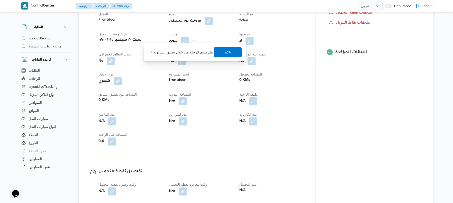
click at [185, 48] on div "هل ستتم الرحله من خلال تطبيق السائق؟ [GEOGRAPHIC_DATA]" at bounding box center [194, 52] width 95 height 11
click at [187, 49] on label "هل ستتم الرحله من خلال تطبيق السائق؟" at bounding box center [179, 52] width 65 height 6
checkbox input "true"
click at [225, 53] on span "تاكيد" at bounding box center [228, 52] width 7 height 6
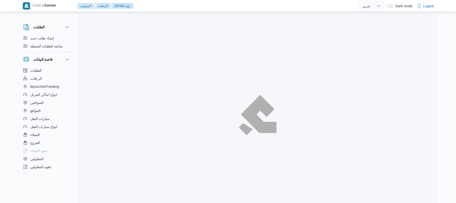
select select "ar"
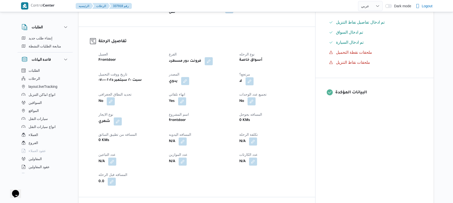
click at [189, 77] on button "button" at bounding box center [185, 81] width 8 height 8
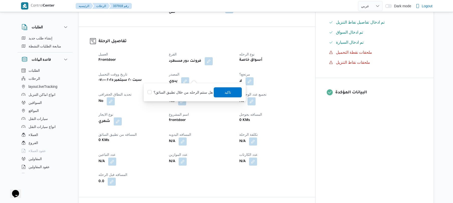
click at [190, 92] on label "هل ستتم الرحله من خلال تطبيق السائق؟" at bounding box center [179, 92] width 65 height 6
checkbox input "true"
click at [221, 95] on span "تاكيد" at bounding box center [228, 92] width 28 height 10
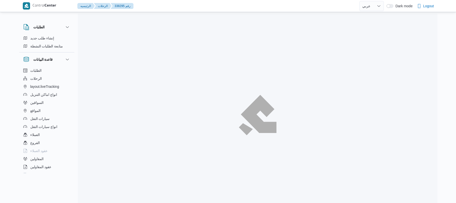
select select "ar"
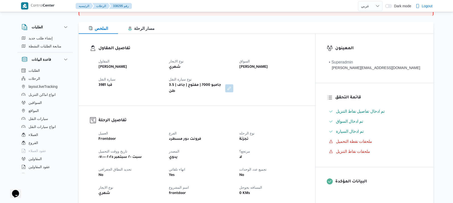
scroll to position [93, 0]
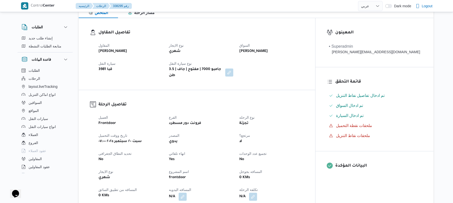
click at [300, 90] on div "تفاصيل الرحلة العميل Frontdoor الفرع فرونت دور مسطرد نوع الرحله تجزئة تاريخ ووق…" at bounding box center [197, 170] width 236 height 160
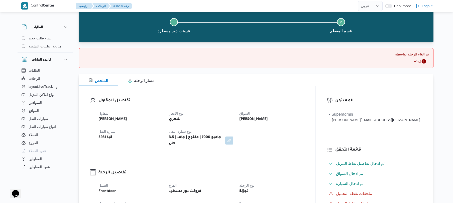
scroll to position [0, 0]
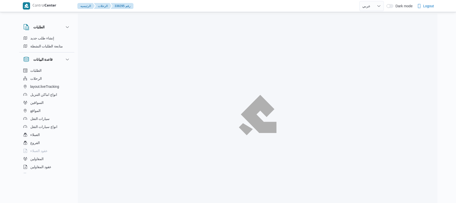
select select "ar"
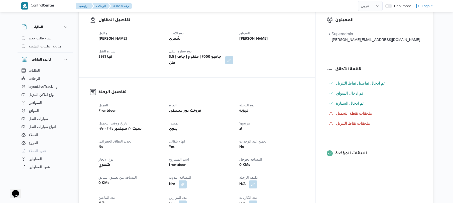
scroll to position [107, 0]
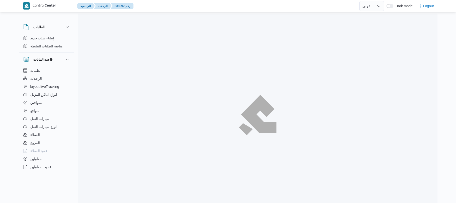
select select "ar"
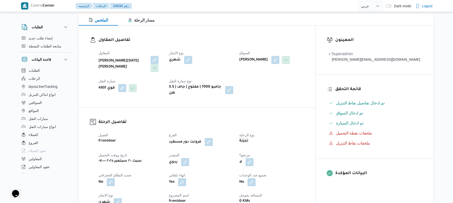
scroll to position [67, 0]
click at [189, 158] on button "button" at bounding box center [185, 161] width 8 height 8
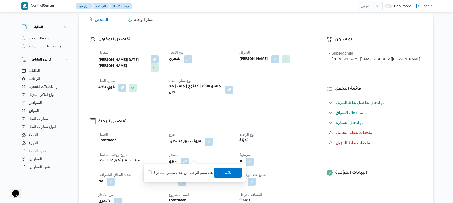
click at [184, 172] on label "هل ستتم الرحله من خلال تطبيق السائق؟" at bounding box center [179, 172] width 65 height 6
checkbox input "true"
click at [225, 170] on span "تاكيد" at bounding box center [228, 172] width 7 height 6
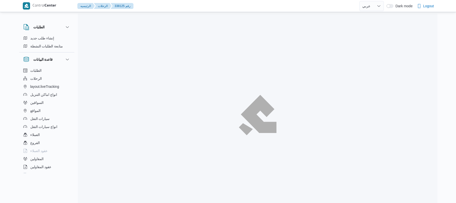
select select "ar"
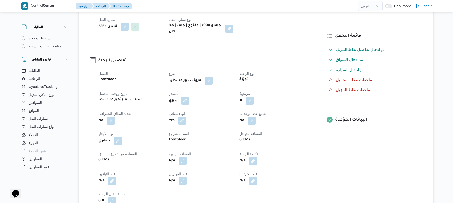
scroll to position [120, 0]
click at [189, 101] on button "button" at bounding box center [185, 99] width 8 height 8
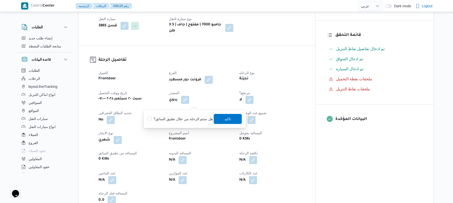
click at [182, 118] on label "هل ستتم الرحله من خلال تطبيق السائق؟" at bounding box center [179, 119] width 65 height 6
checkbox input "true"
click at [225, 120] on span "تاكيد" at bounding box center [228, 118] width 7 height 6
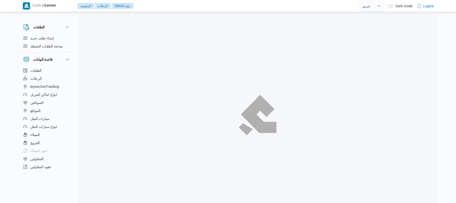
select select "ar"
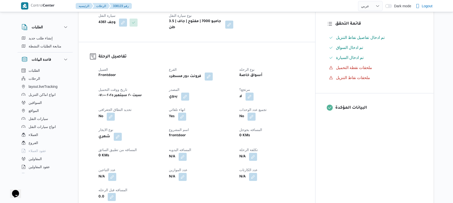
scroll to position [133, 0]
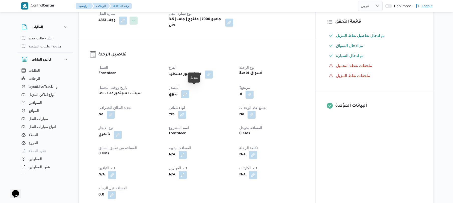
click at [189, 90] on button "button" at bounding box center [185, 94] width 8 height 8
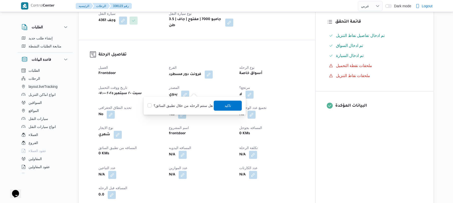
click at [191, 104] on label "هل ستتم الرحله من خلال تطبيق السائق؟" at bounding box center [179, 105] width 65 height 6
checkbox input "true"
click at [220, 105] on span "تاكيد" at bounding box center [228, 105] width 28 height 10
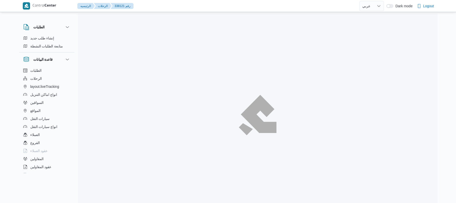
select select "ar"
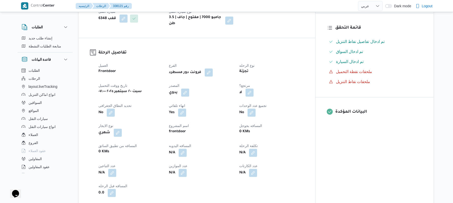
scroll to position [147, 0]
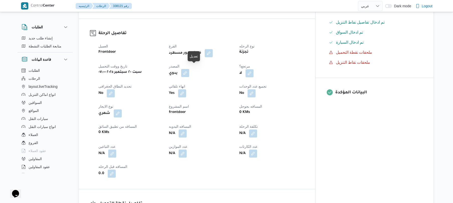
click at [189, 70] on button "button" at bounding box center [185, 73] width 8 height 8
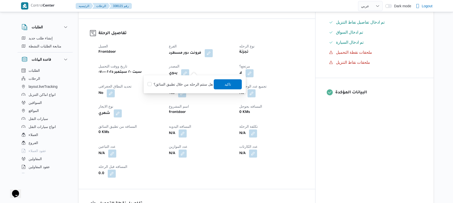
click at [185, 82] on label "هل ستتم الرحله من خلال تطبيق السائق؟" at bounding box center [179, 84] width 65 height 6
checkbox input "true"
click at [225, 84] on span "تاكيد" at bounding box center [228, 84] width 7 height 6
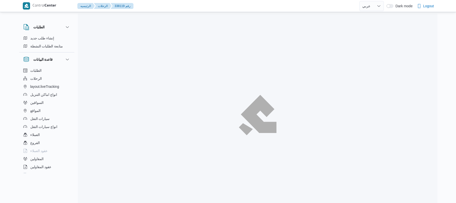
select select "ar"
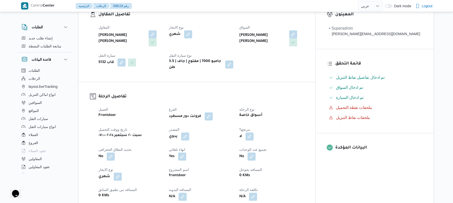
scroll to position [107, 0]
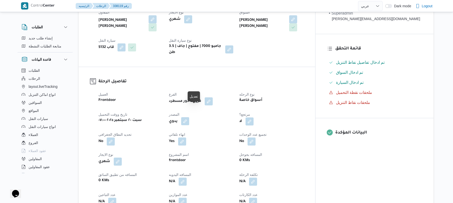
click at [189, 117] on button "button" at bounding box center [185, 121] width 8 height 8
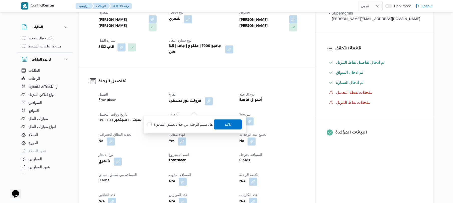
click at [182, 124] on label "هل ستتم الرحله من خلال تطبيق السائق؟" at bounding box center [179, 124] width 65 height 6
checkbox input "true"
click at [229, 125] on span "تاكيد" at bounding box center [228, 124] width 7 height 6
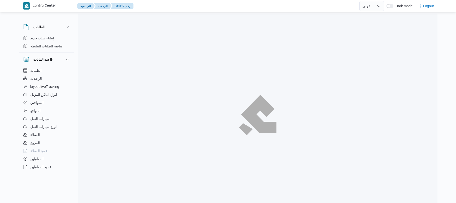
select select "ar"
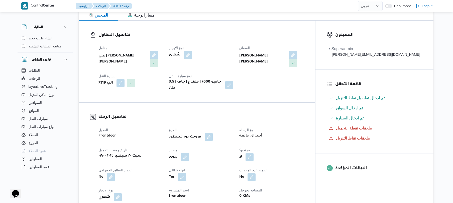
scroll to position [133, 0]
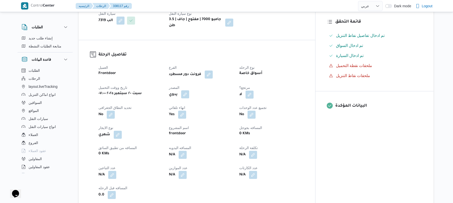
click at [189, 90] on button "button" at bounding box center [185, 94] width 8 height 8
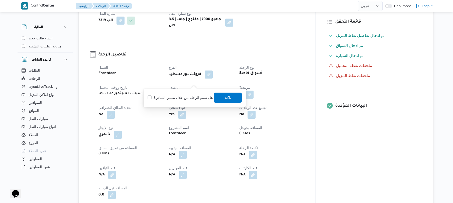
click at [179, 97] on label "هل ستتم الرحله من خلال تطبيق السائق؟" at bounding box center [179, 97] width 65 height 6
checkbox input "true"
click at [221, 97] on span "تاكيد" at bounding box center [228, 97] width 28 height 10
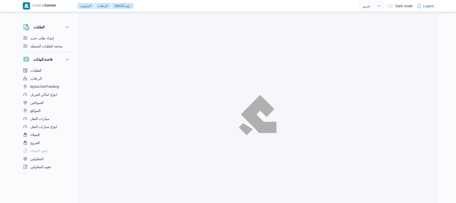
select select "ar"
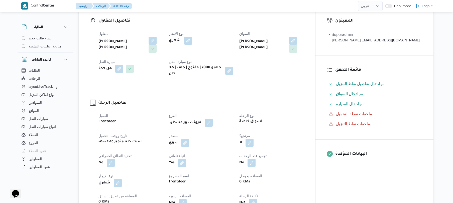
scroll to position [107, 0]
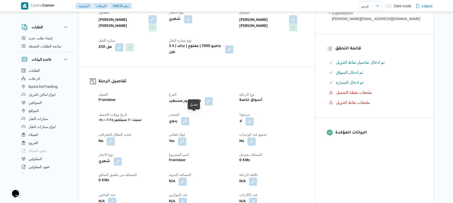
click at [189, 117] on button "button" at bounding box center [185, 121] width 8 height 8
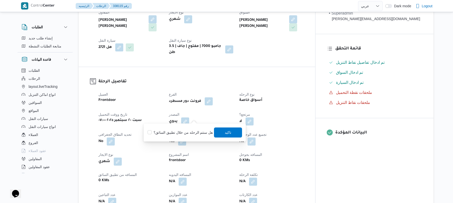
click at [206, 131] on label "هل ستتم الرحله من خلال تطبيق السائق؟" at bounding box center [179, 132] width 65 height 6
checkbox input "true"
click at [222, 132] on span "تاكيد" at bounding box center [228, 132] width 28 height 10
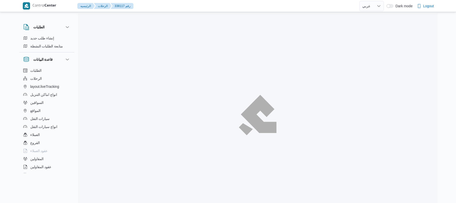
select select "ar"
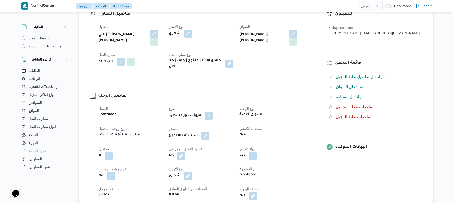
scroll to position [160, 0]
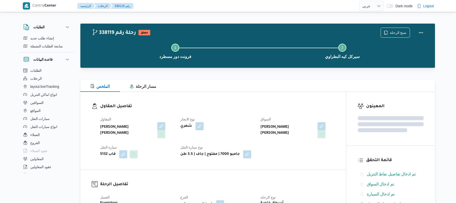
select select "ar"
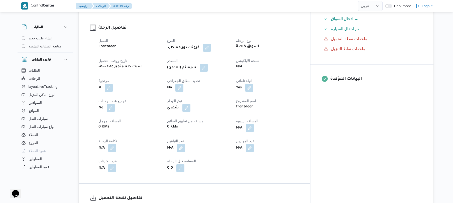
scroll to position [174, 0]
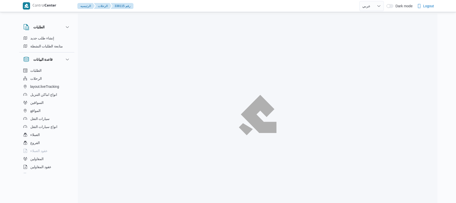
select select "ar"
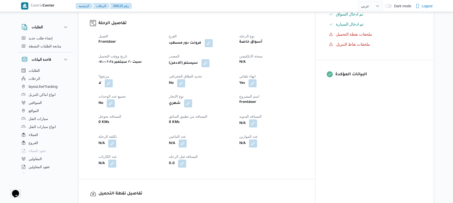
scroll to position [174, 0]
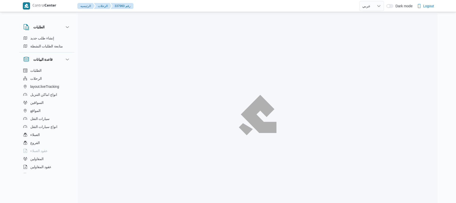
select select "ar"
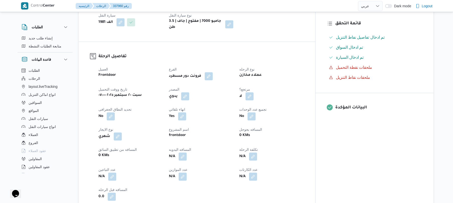
scroll to position [133, 0]
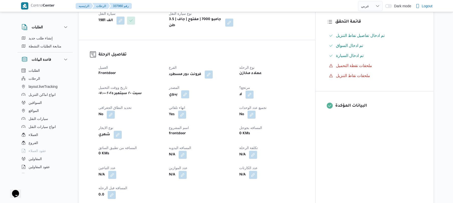
click at [189, 90] on button "button" at bounding box center [185, 94] width 8 height 8
click at [181, 107] on label "هل ستتم الرحله من خلال تطبيق السائق؟" at bounding box center [179, 105] width 65 height 6
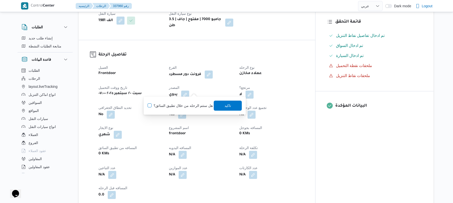
checkbox input "true"
click at [217, 105] on span "تاكيد" at bounding box center [228, 105] width 28 height 10
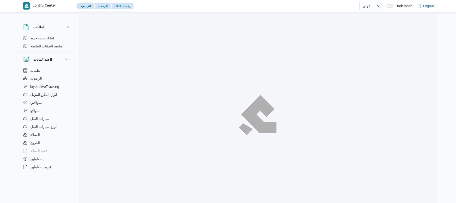
select select "ar"
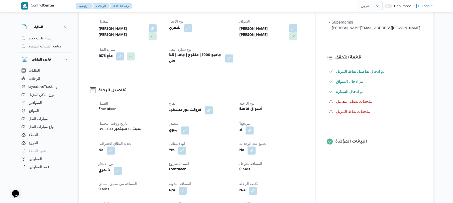
scroll to position [160, 0]
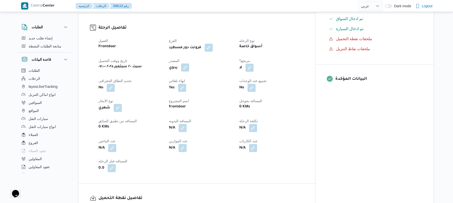
click at [189, 64] on button "button" at bounding box center [185, 67] width 8 height 8
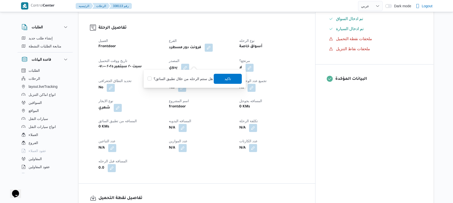
click at [187, 77] on label "هل ستتم الرحله من خلال تطبيق السائق؟" at bounding box center [179, 79] width 65 height 6
checkbox input "true"
click at [220, 78] on span "تاكيد" at bounding box center [228, 78] width 28 height 10
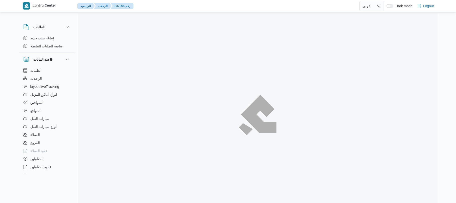
select select "ar"
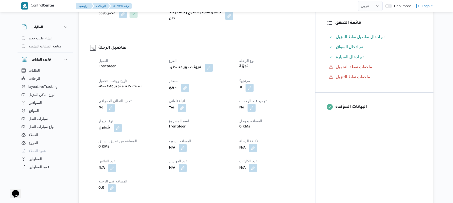
scroll to position [147, 0]
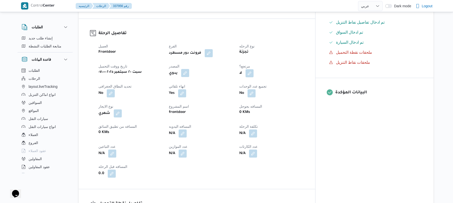
click at [189, 77] on button "button" at bounding box center [185, 73] width 8 height 8
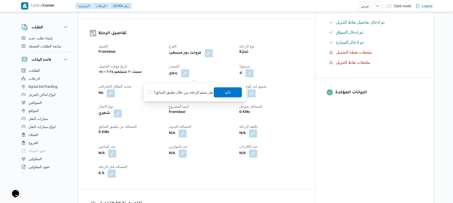
click at [197, 93] on label "هل ستتم الرحله من خلال تطبيق السائق؟" at bounding box center [179, 92] width 65 height 6
checkbox input "true"
click at [225, 92] on span "تاكيد" at bounding box center [228, 92] width 7 height 6
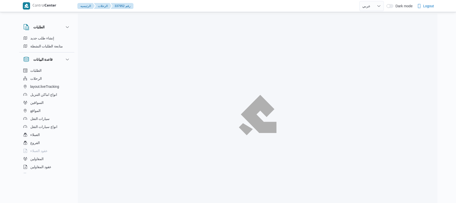
select select "ar"
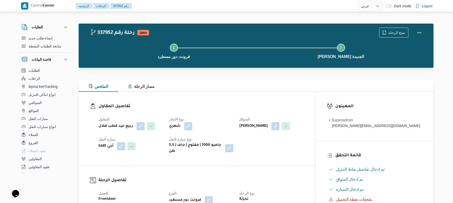
click at [234, 94] on div "تفاصيل المقاول المقاول ربيع عيد قطب هلال نوع الايجار شهري السواق عمر هاشم جاب ا…" at bounding box center [197, 129] width 236 height 74
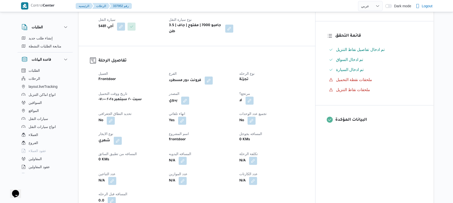
scroll to position [120, 0]
click at [189, 96] on button "button" at bounding box center [185, 99] width 8 height 8
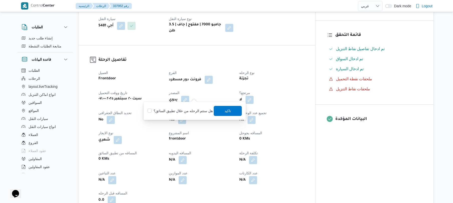
click at [187, 113] on label "هل ستتم الرحله من خلال تطبيق السائق؟" at bounding box center [179, 111] width 65 height 6
checkbox input "true"
click at [221, 111] on span "تاكيد" at bounding box center [228, 110] width 28 height 10
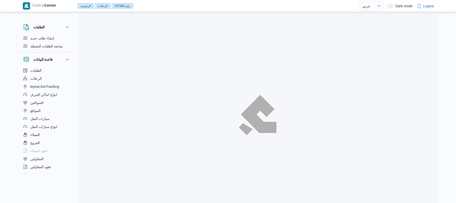
select select "ar"
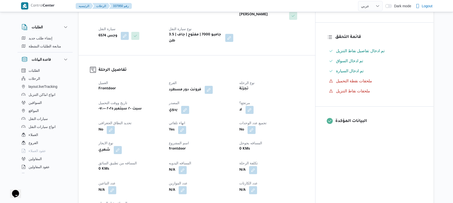
scroll to position [120, 0]
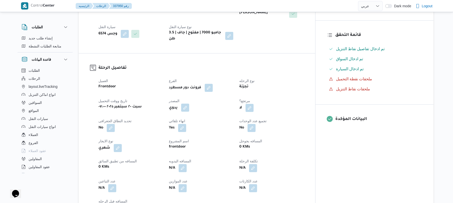
click at [189, 104] on button "button" at bounding box center [185, 107] width 8 height 8
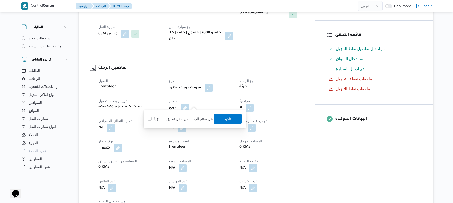
click at [192, 116] on label "هل ستتم الرحله من خلال تطبيق السائق؟" at bounding box center [179, 119] width 65 height 6
checkbox input "true"
click at [221, 118] on span "تاكيد" at bounding box center [228, 118] width 28 height 10
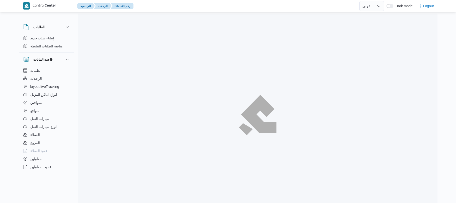
select select "ar"
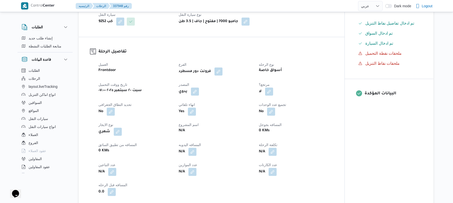
scroll to position [133, 0]
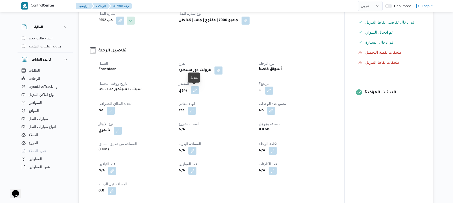
click at [194, 92] on button "button" at bounding box center [195, 90] width 8 height 8
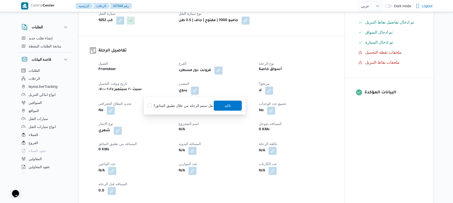
click at [187, 107] on label "هل ستتم الرحله من خلال تطبيق السائق؟" at bounding box center [179, 105] width 65 height 6
checkbox input "true"
click at [225, 107] on span "تاكيد" at bounding box center [228, 105] width 7 height 6
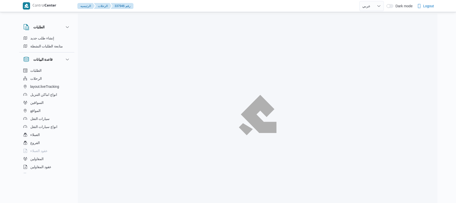
select select "ar"
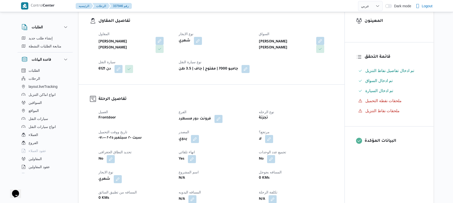
scroll to position [147, 0]
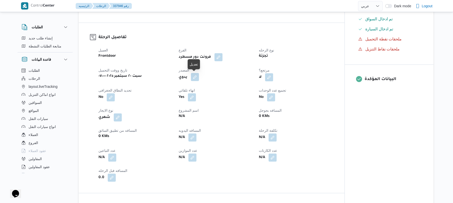
click at [196, 77] on button "button" at bounding box center [195, 77] width 8 height 8
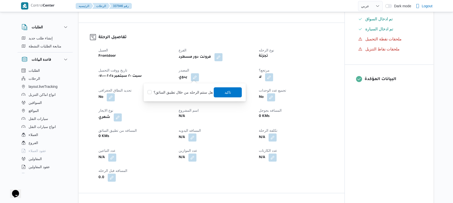
click at [187, 91] on label "هل ستتم الرحله من خلال تطبيق السائق؟" at bounding box center [179, 92] width 65 height 6
checkbox input "true"
click at [220, 93] on span "تاكيد" at bounding box center [228, 92] width 28 height 10
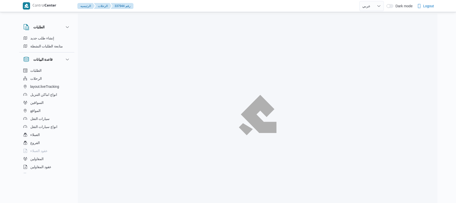
select select "ar"
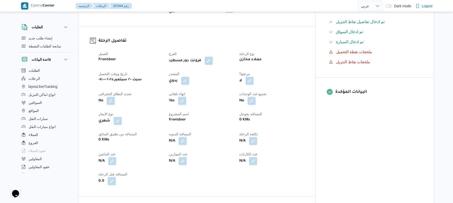
scroll to position [160, 0]
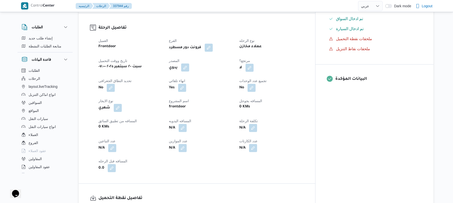
click at [189, 63] on button "button" at bounding box center [185, 67] width 8 height 8
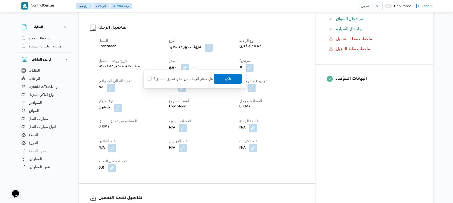
click at [190, 78] on label "هل ستتم الرحله من خلال تطبيق السائق؟" at bounding box center [179, 79] width 65 height 6
checkbox input "true"
click at [227, 79] on span "تاكيد" at bounding box center [228, 78] width 7 height 6
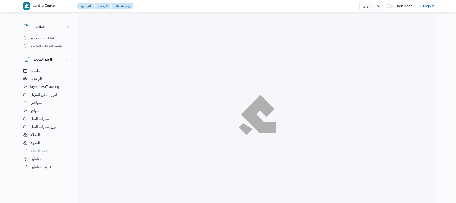
select select "ar"
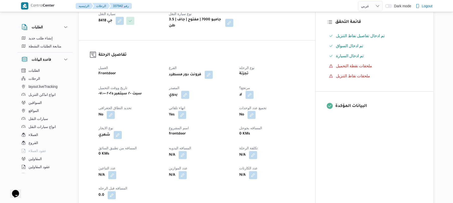
scroll to position [147, 0]
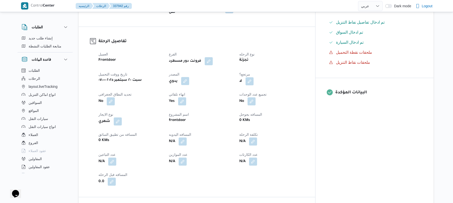
click at [189, 80] on button "button" at bounding box center [185, 81] width 8 height 8
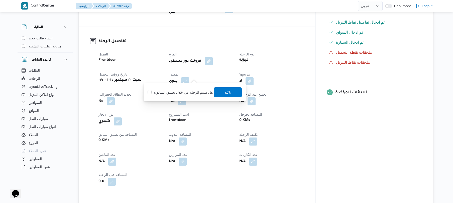
click at [192, 91] on label "هل ستتم الرحله من خلال تطبيق السائق؟" at bounding box center [179, 92] width 65 height 6
checkbox input "true"
click at [231, 92] on span "تاكيد" at bounding box center [228, 92] width 28 height 10
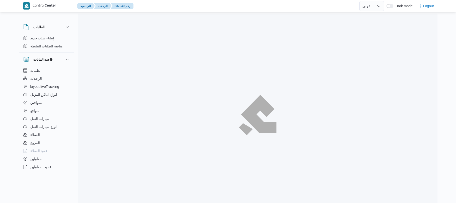
select select "ar"
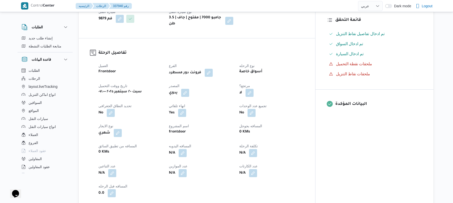
scroll to position [160, 0]
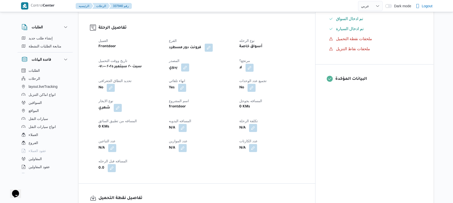
click at [189, 63] on button "button" at bounding box center [185, 67] width 8 height 8
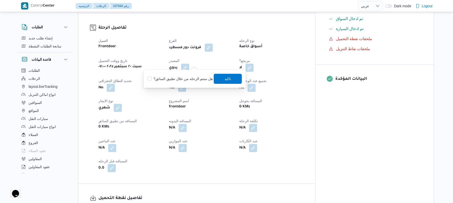
click at [187, 82] on div "هل ستتم الرحله من خلال تطبيق السائق؟ [GEOGRAPHIC_DATA]" at bounding box center [194, 78] width 95 height 11
click at [199, 79] on label "هل ستتم الرحله من خلال تطبيق السائق؟" at bounding box center [179, 79] width 65 height 6
checkbox input "true"
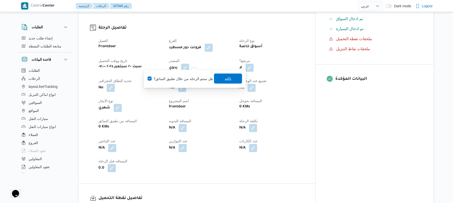
click at [225, 80] on span "تاكيد" at bounding box center [228, 78] width 7 height 6
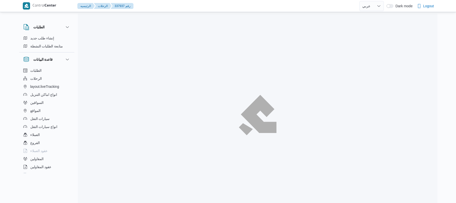
select select "ar"
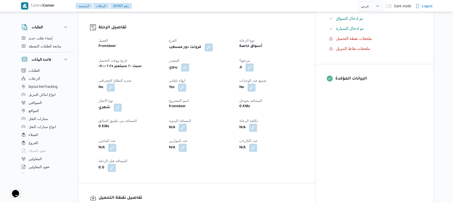
scroll to position [174, 0]
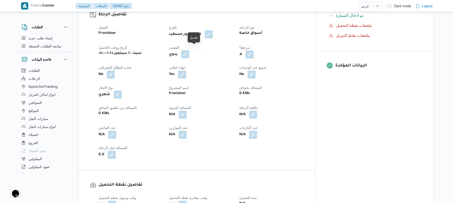
click at [189, 50] on button "button" at bounding box center [185, 54] width 8 height 8
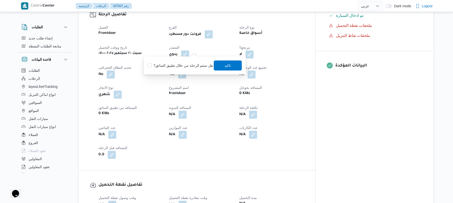
click at [190, 64] on label "هل ستتم الرحله من خلال تطبيق السائق؟" at bounding box center [179, 65] width 65 height 6
checkbox input "true"
click at [220, 65] on span "تاكيد" at bounding box center [228, 65] width 28 height 10
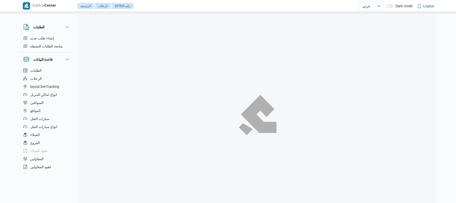
select select "ar"
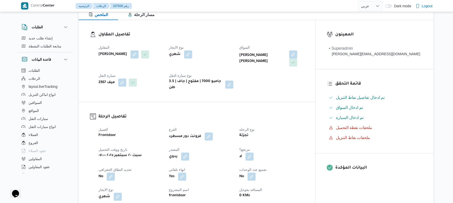
scroll to position [160, 0]
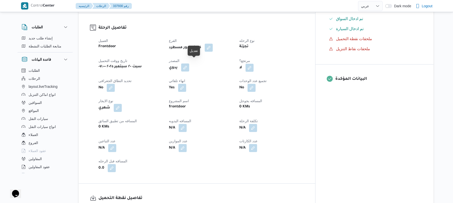
click at [189, 65] on button "button" at bounding box center [185, 67] width 8 height 8
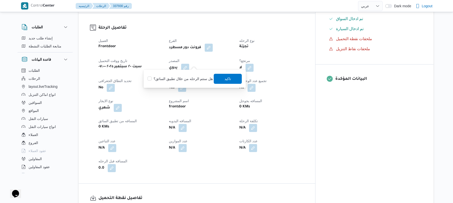
click at [191, 77] on label "هل ستتم الرحله من خلال تطبيق السائق؟" at bounding box center [179, 79] width 65 height 6
checkbox input "true"
click at [234, 80] on span "تاكيد" at bounding box center [228, 78] width 28 height 10
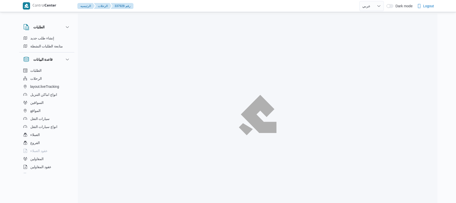
select select "ar"
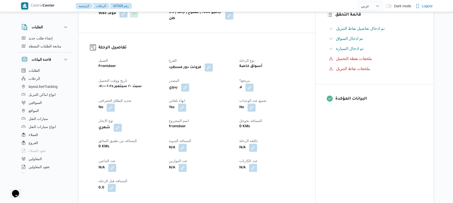
scroll to position [160, 0]
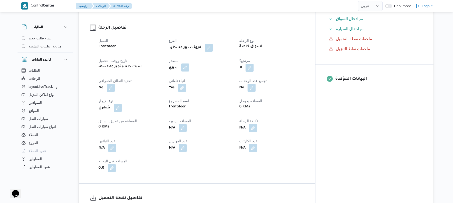
click at [189, 65] on button "button" at bounding box center [185, 67] width 8 height 8
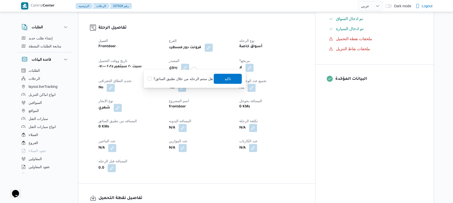
click at [187, 76] on label "هل ستتم الرحله من خلال تطبيق السائق؟" at bounding box center [179, 79] width 65 height 6
checkbox input "true"
click at [225, 76] on span "تاكيد" at bounding box center [228, 78] width 7 height 6
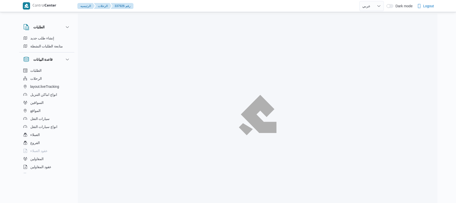
select select "ar"
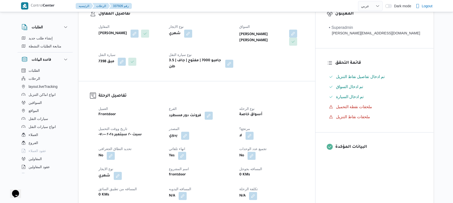
scroll to position [120, 0]
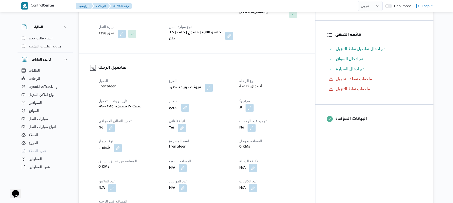
click at [189, 103] on button "button" at bounding box center [185, 107] width 8 height 8
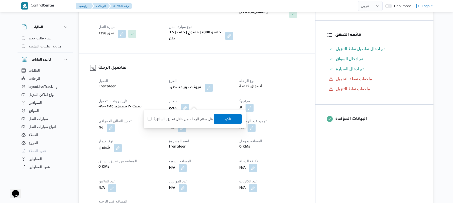
click at [184, 117] on label "هل ستتم الرحله من خلال تطبيق السائق؟" at bounding box center [179, 119] width 65 height 6
checkbox input "true"
click at [229, 117] on span "تاكيد" at bounding box center [228, 118] width 7 height 6
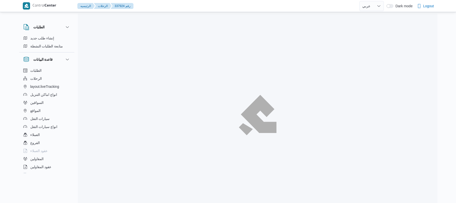
select select "ar"
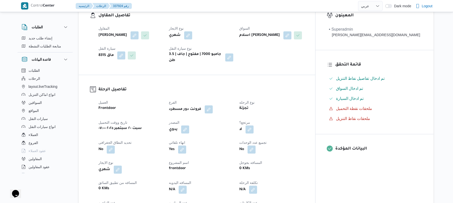
scroll to position [107, 0]
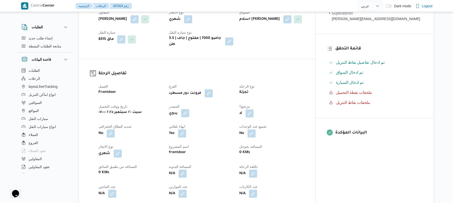
click at [189, 114] on button "button" at bounding box center [185, 113] width 8 height 8
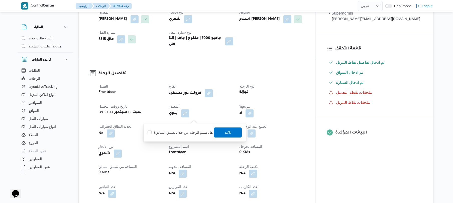
click at [186, 134] on label "هل ستتم الرحله من خلال تطبيق السائق؟" at bounding box center [179, 132] width 65 height 6
checkbox input "true"
click at [220, 132] on span "تاكيد" at bounding box center [228, 132] width 28 height 10
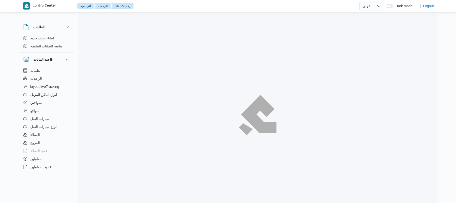
select select "ar"
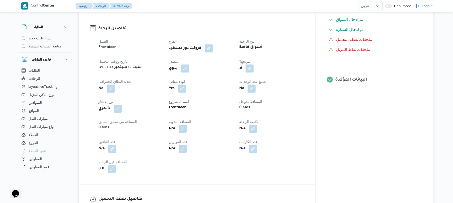
scroll to position [160, 0]
click at [189, 64] on button "button" at bounding box center [185, 68] width 8 height 8
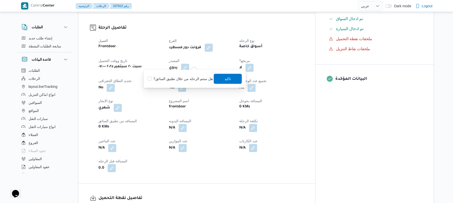
click at [196, 77] on label "هل ستتم الرحله من خلال تطبيق السائق؟" at bounding box center [179, 79] width 65 height 6
checkbox input "true"
click at [227, 78] on span "تاكيد" at bounding box center [228, 78] width 7 height 6
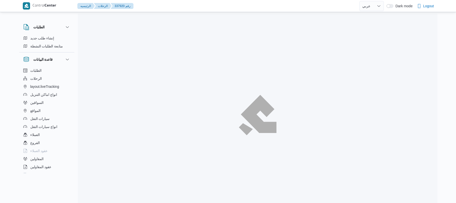
select select "ar"
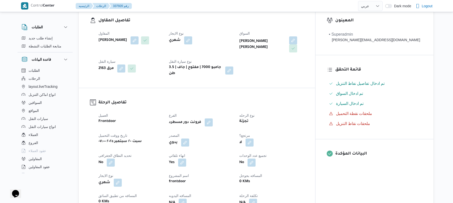
scroll to position [147, 0]
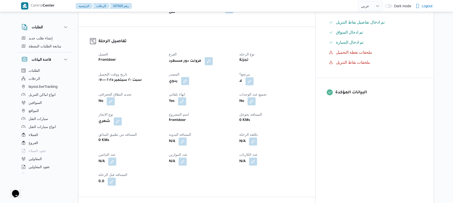
click at [189, 77] on button "button" at bounding box center [185, 81] width 8 height 8
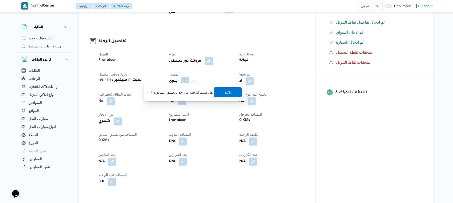
click at [184, 91] on label "هل ستتم الرحله من خلال تطبيق السائق؟" at bounding box center [179, 92] width 65 height 6
checkbox input "true"
click at [233, 92] on span "تاكيد" at bounding box center [228, 92] width 28 height 10
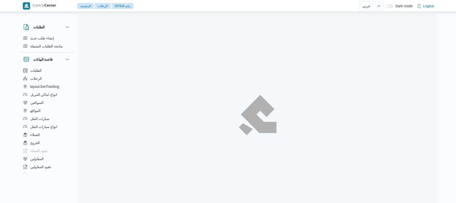
select select "ar"
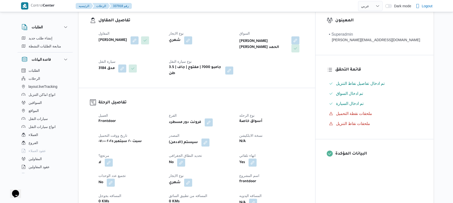
scroll to position [133, 0]
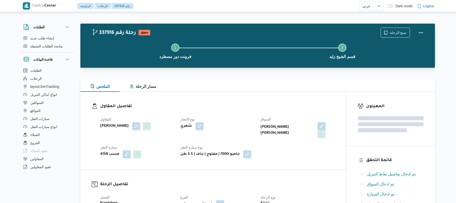
select select "ar"
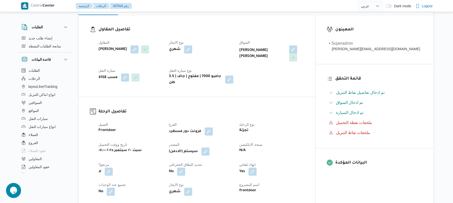
scroll to position [133, 0]
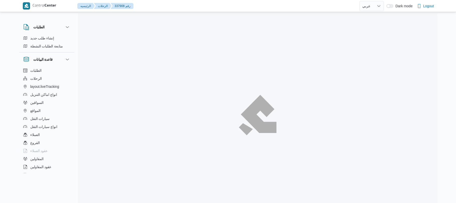
select select "ar"
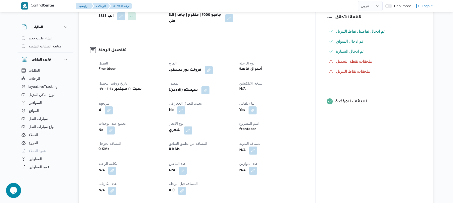
scroll to position [147, 0]
